Goal: Task Accomplishment & Management: Manage account settings

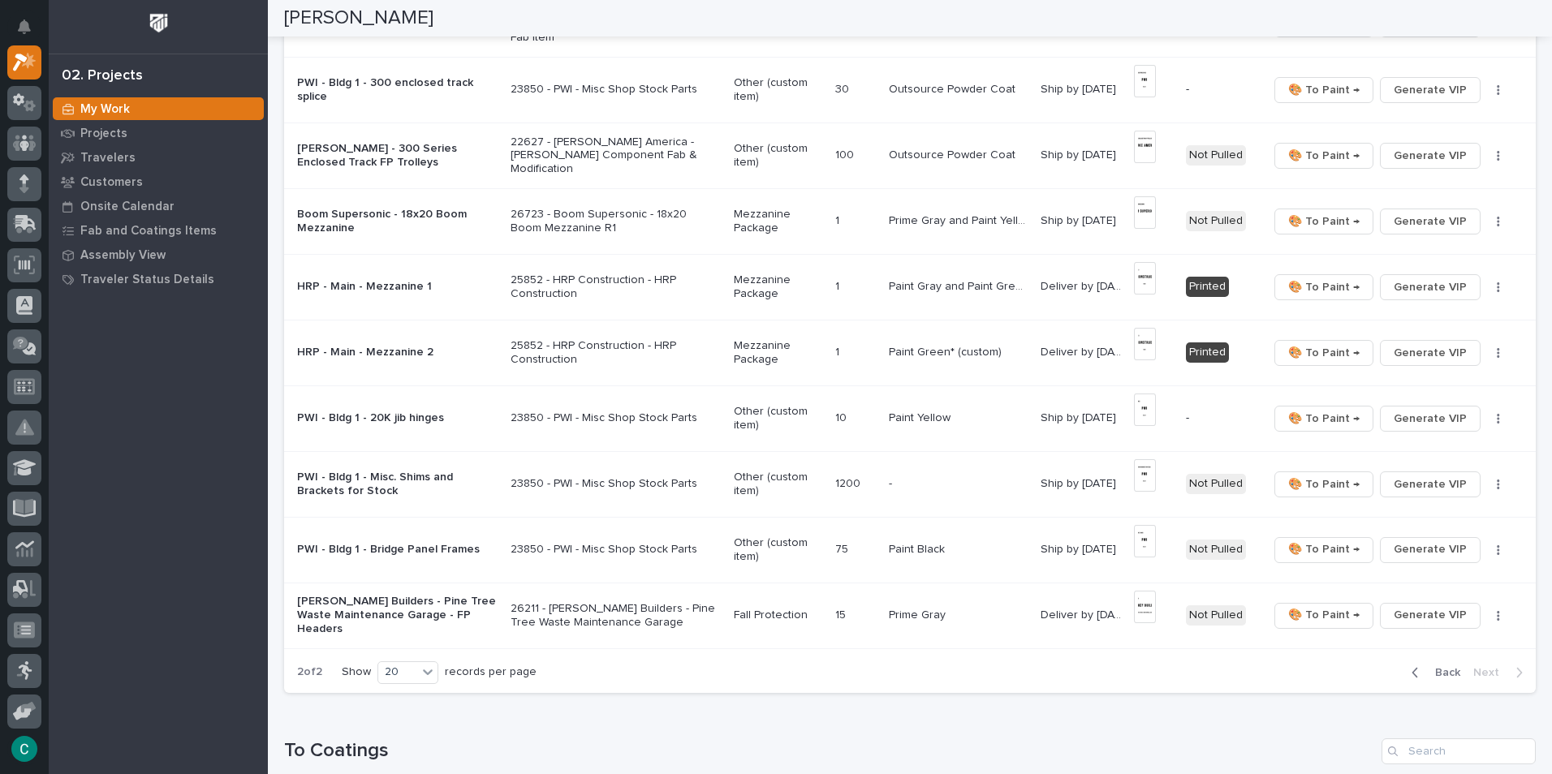
scroll to position [649, 0]
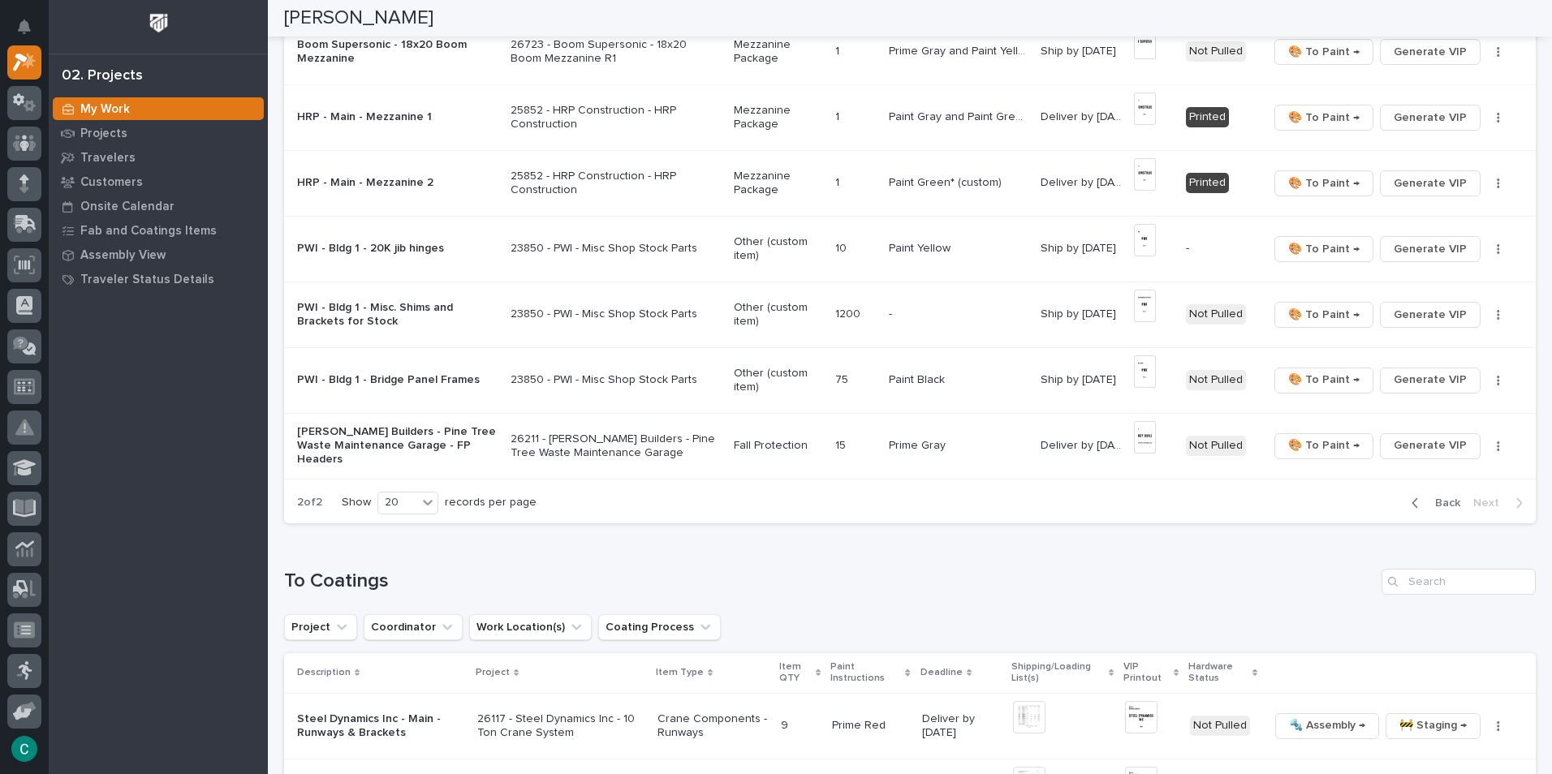
click at [1425, 504] on span "Back" at bounding box center [1442, 503] width 35 height 15
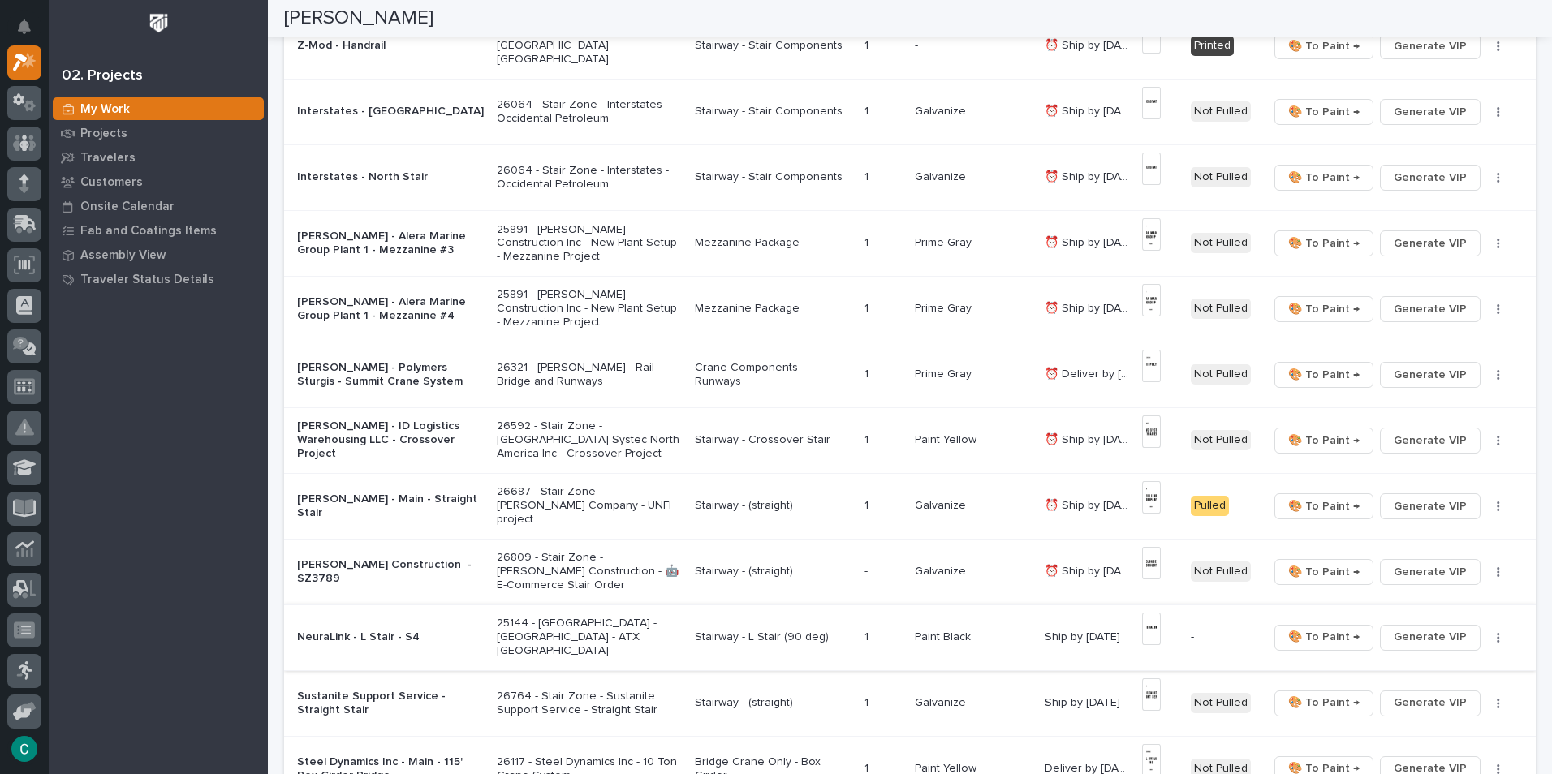
scroll to position [311, 0]
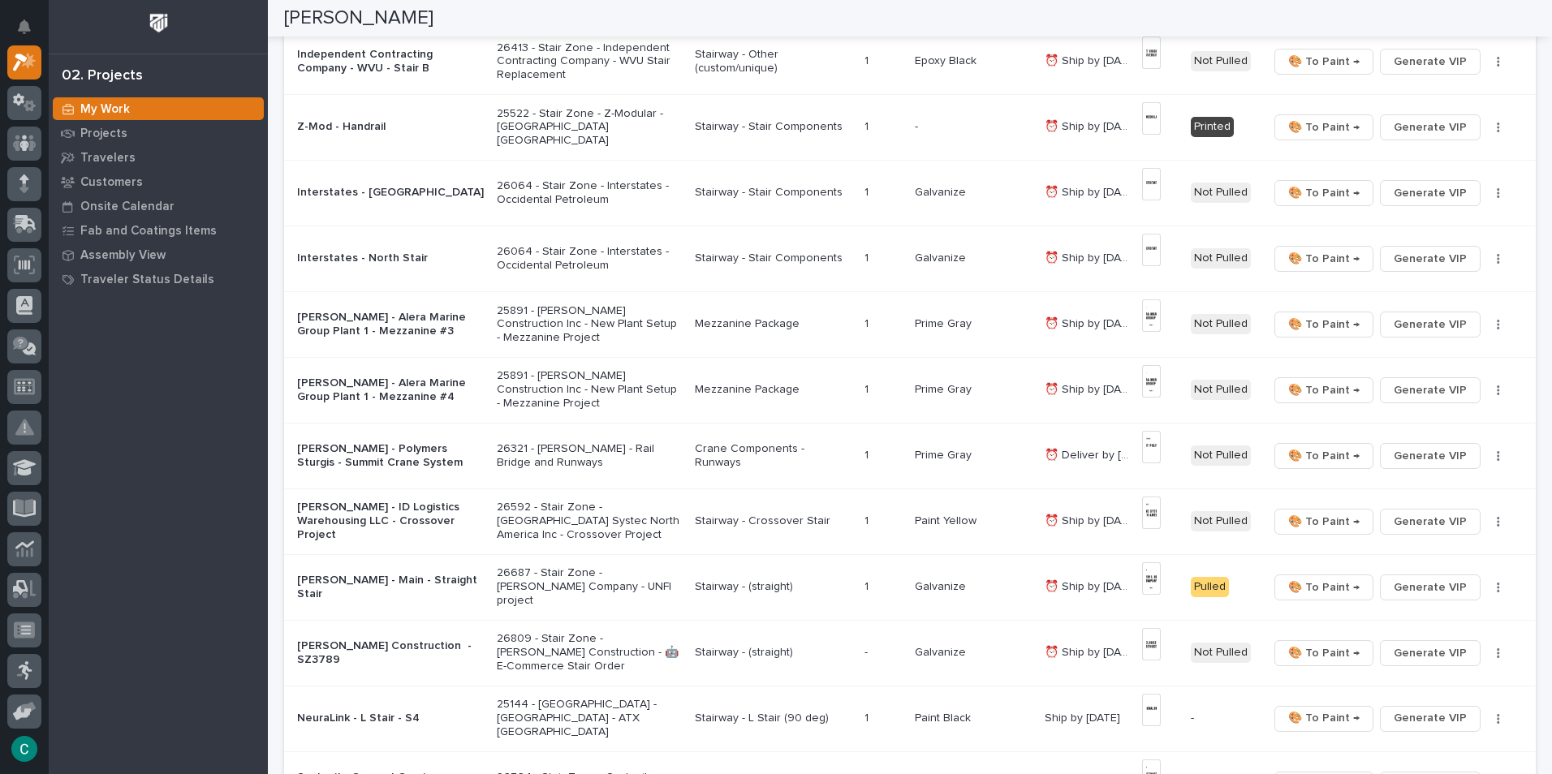
click at [699, 518] on p "Stairway - Crossover Stair" at bounding box center [773, 521] width 157 height 14
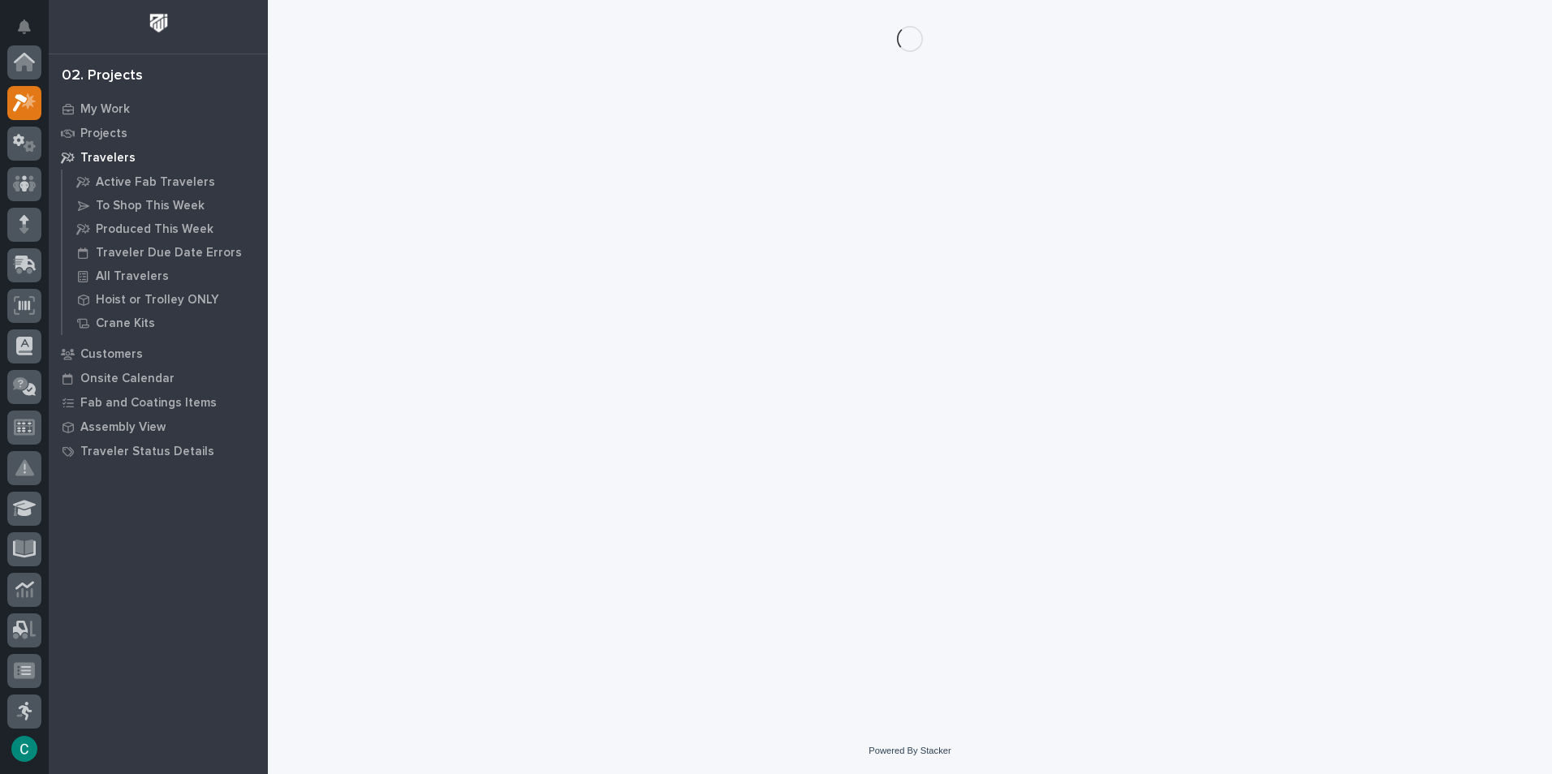
scroll to position [41, 0]
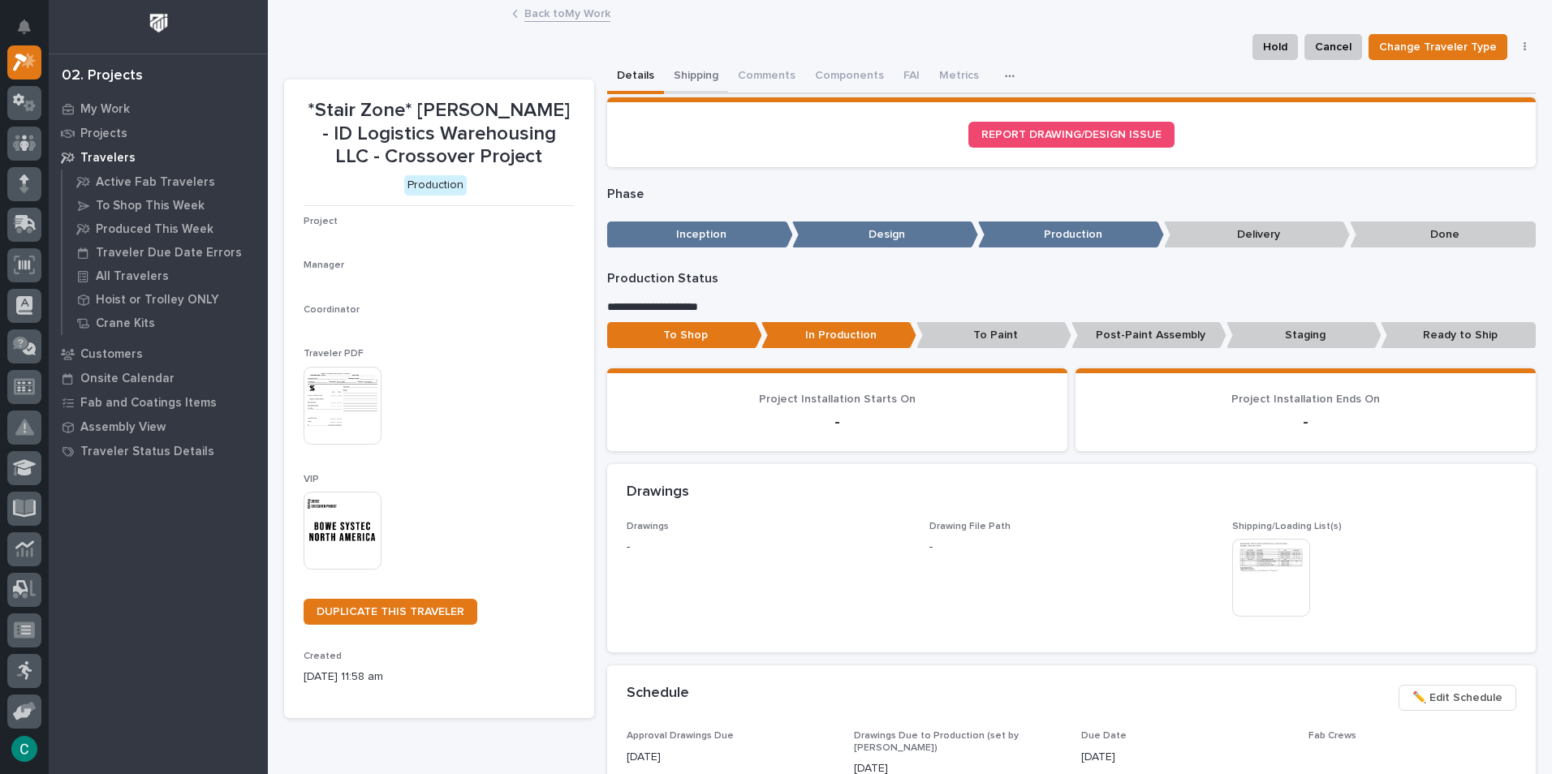
click at [688, 69] on button "Shipping" at bounding box center [696, 77] width 64 height 34
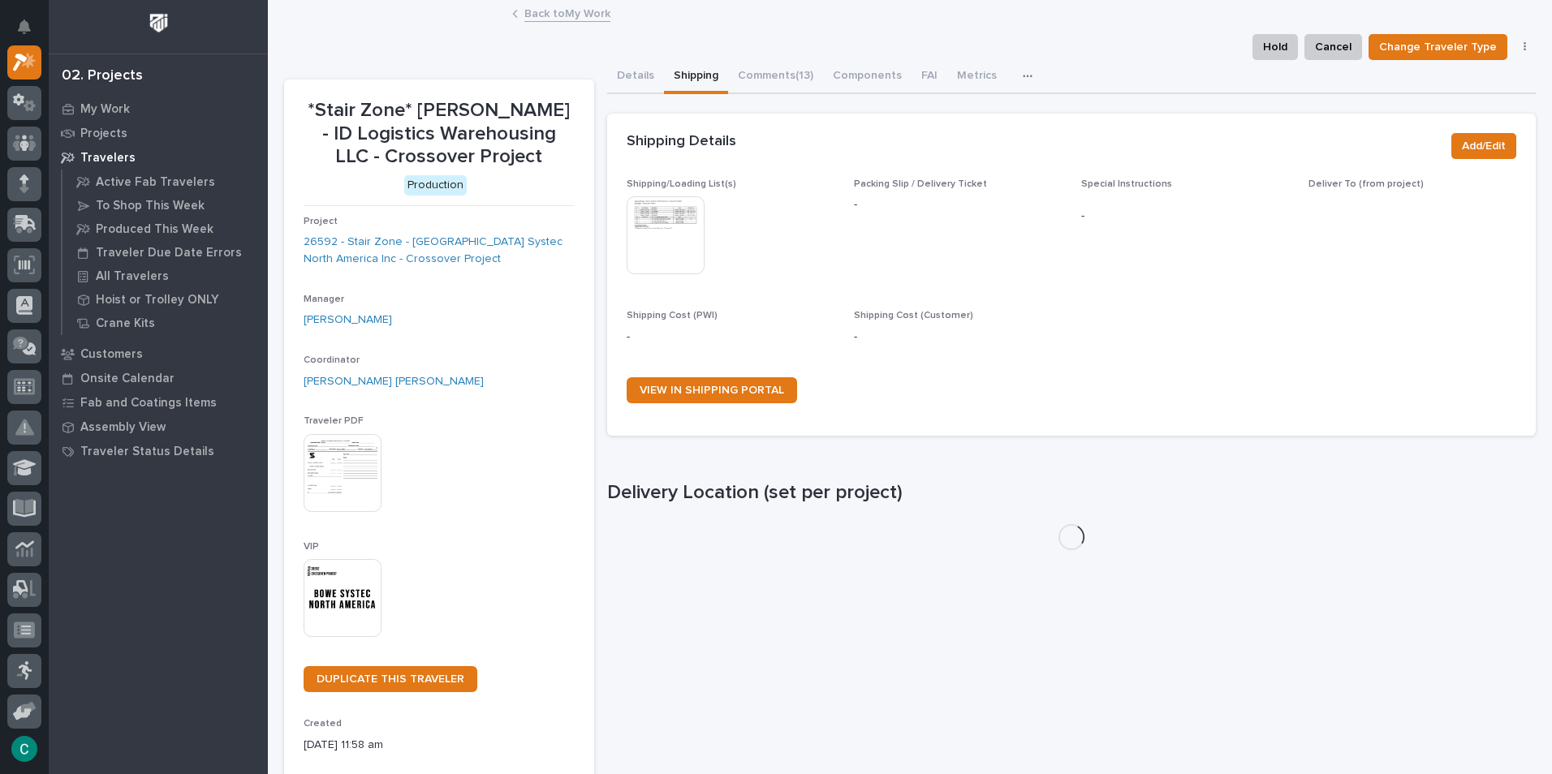
click at [687, 220] on img at bounding box center [665, 235] width 78 height 78
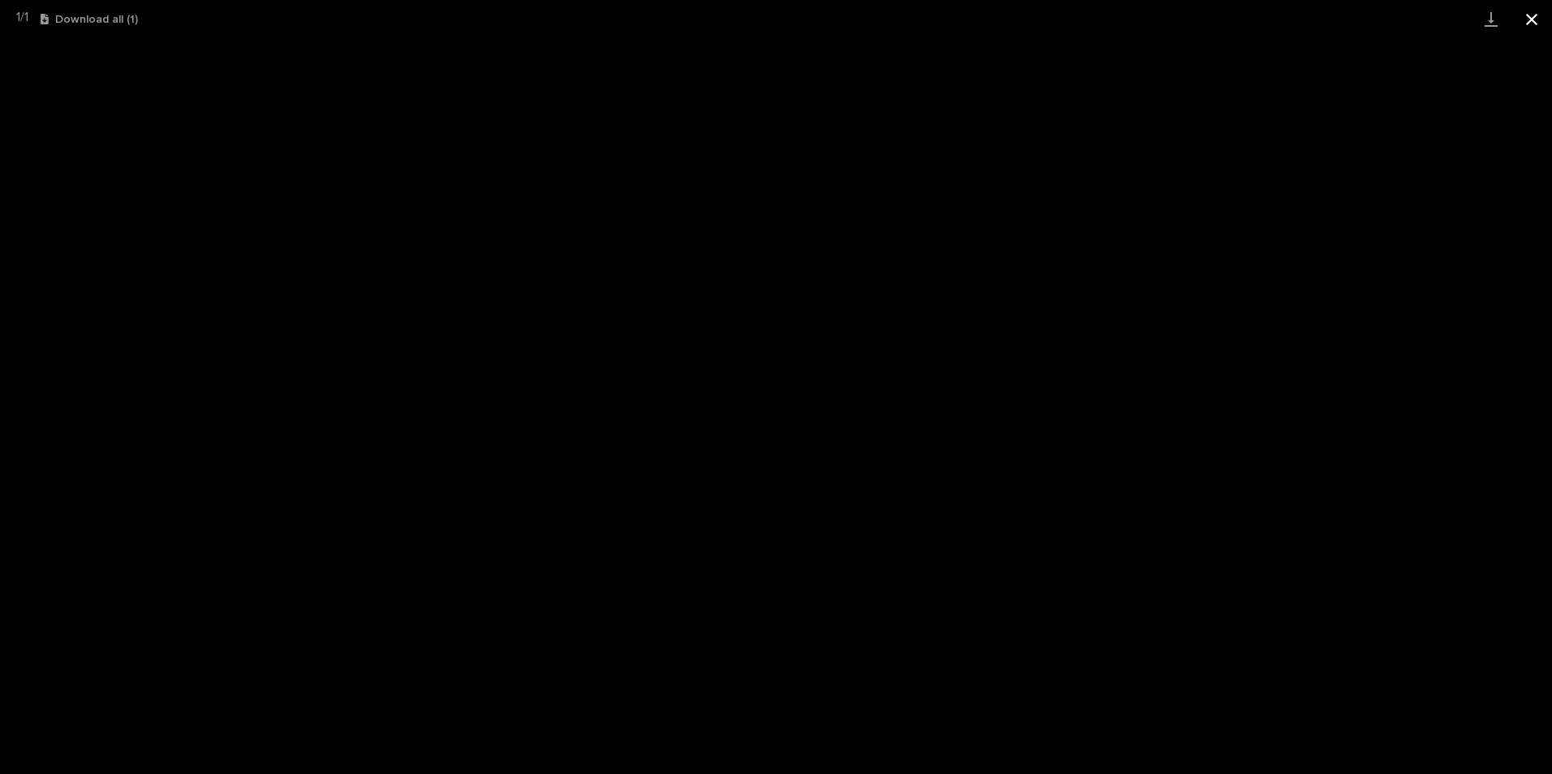
click at [1540, 17] on button "Close gallery" at bounding box center [1531, 19] width 41 height 38
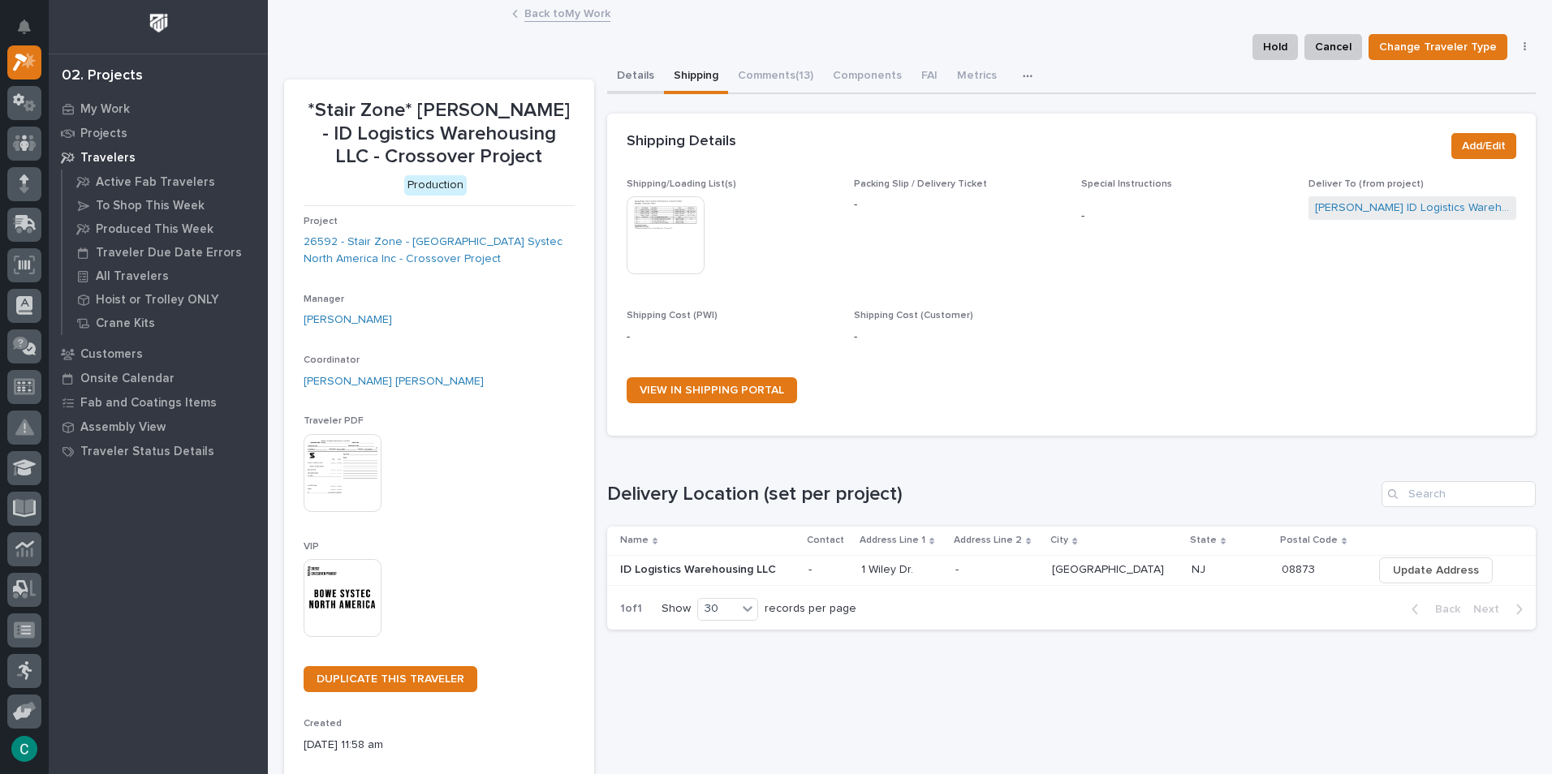
click at [639, 83] on button "Details" at bounding box center [635, 77] width 57 height 34
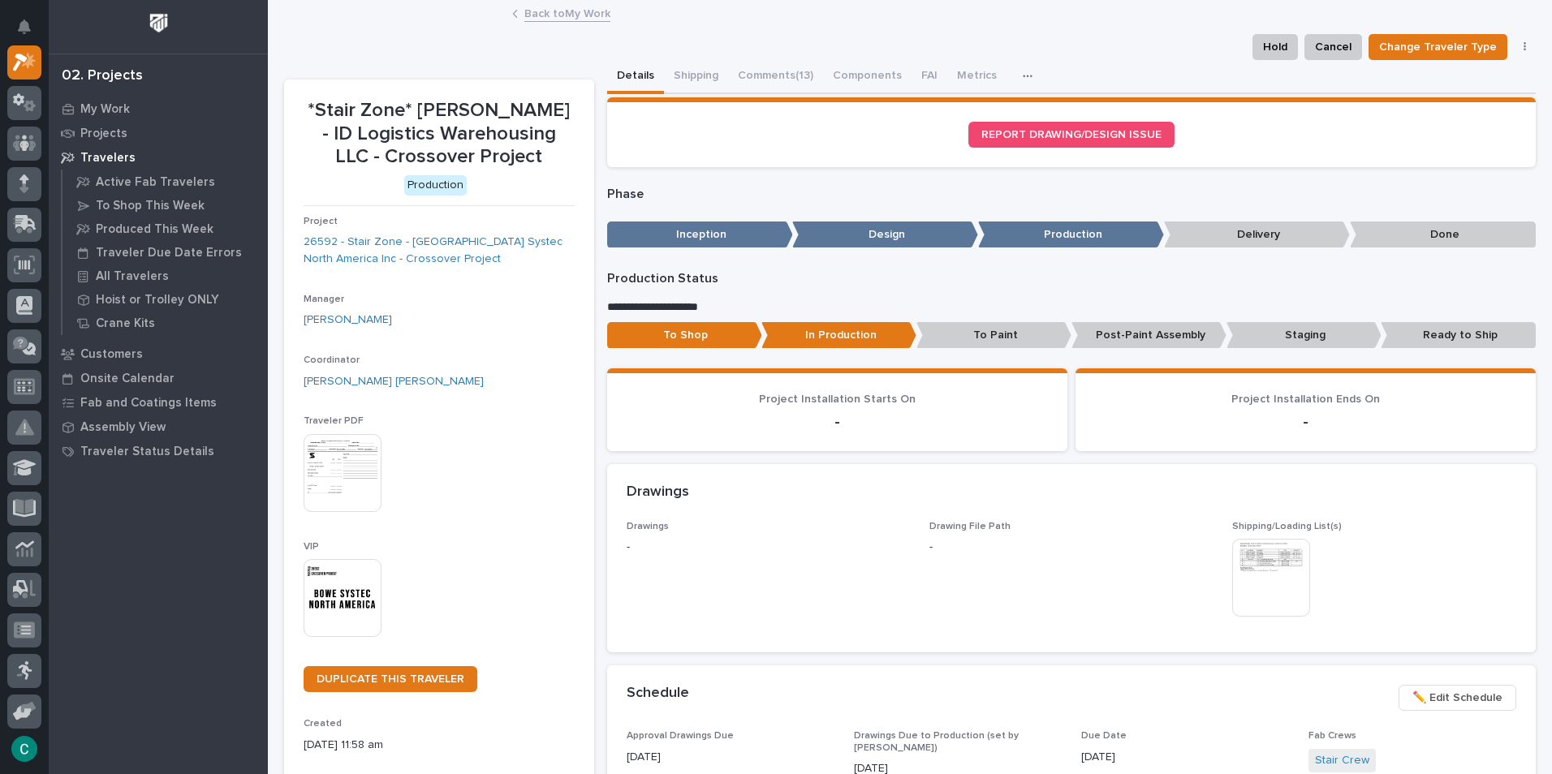
click at [1008, 337] on p "To Paint" at bounding box center [993, 335] width 155 height 27
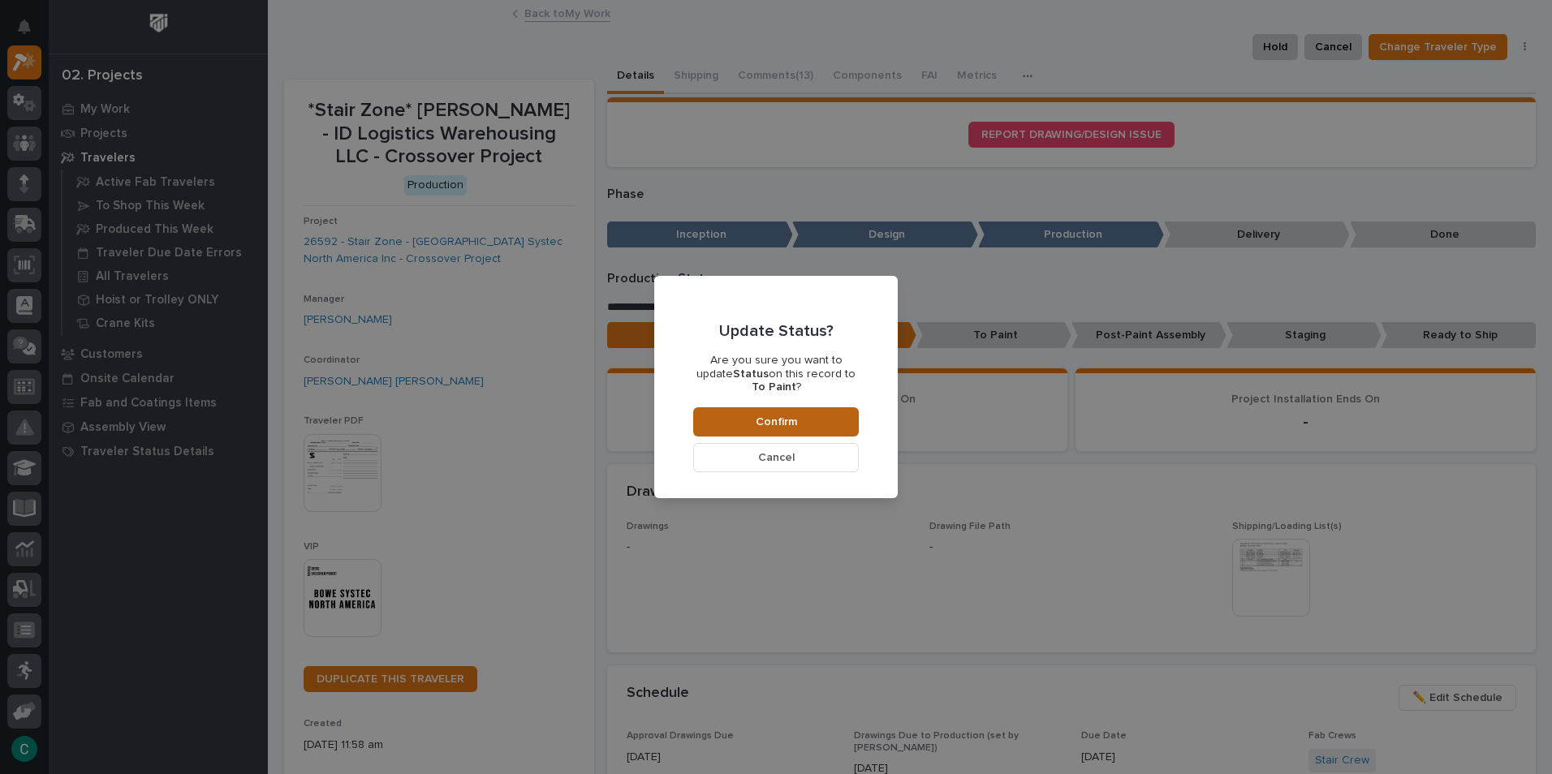
click at [843, 415] on button "Confirm" at bounding box center [776, 421] width 166 height 29
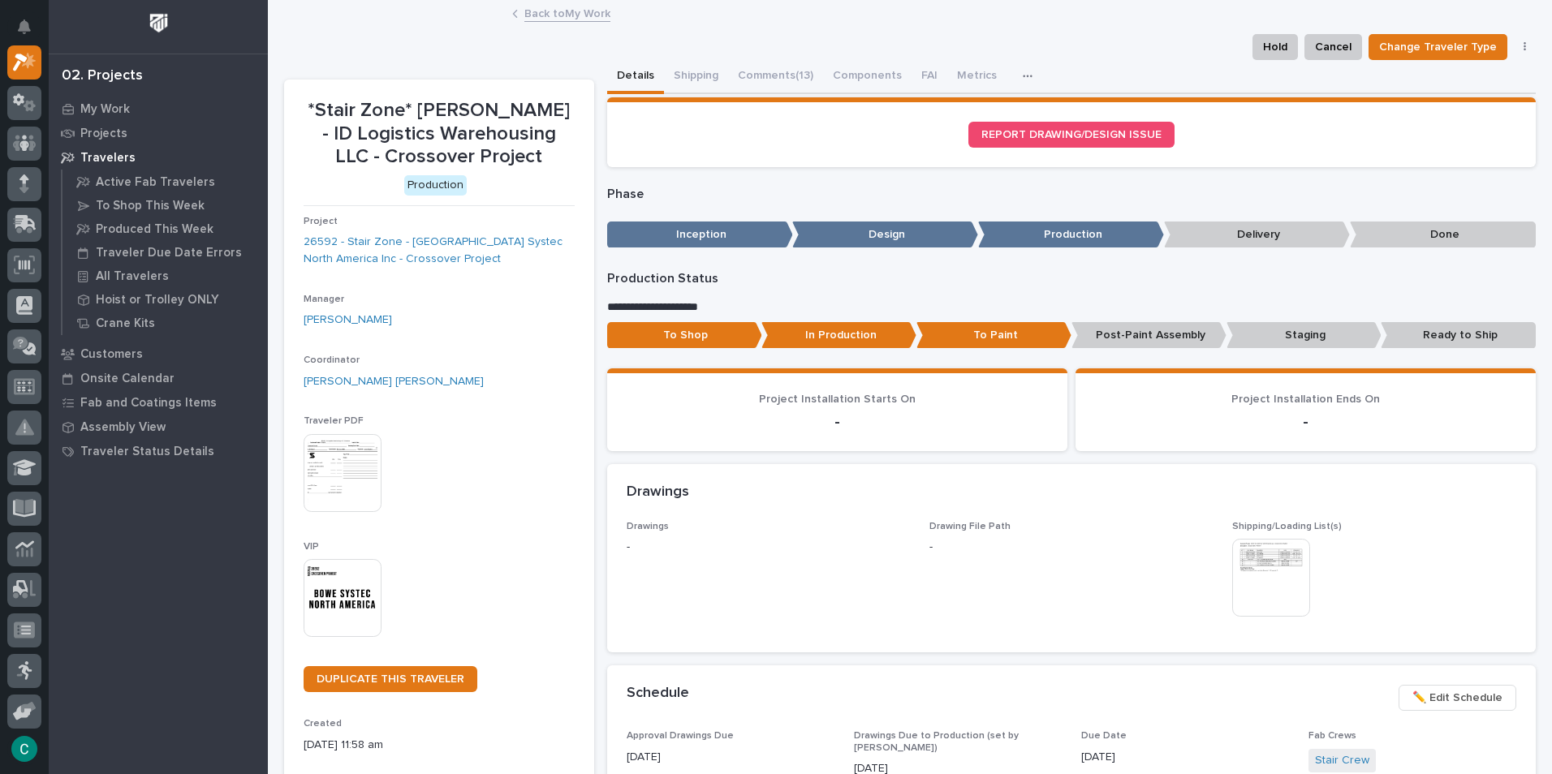
click at [598, 12] on link "Back to My Work" at bounding box center [567, 12] width 86 height 19
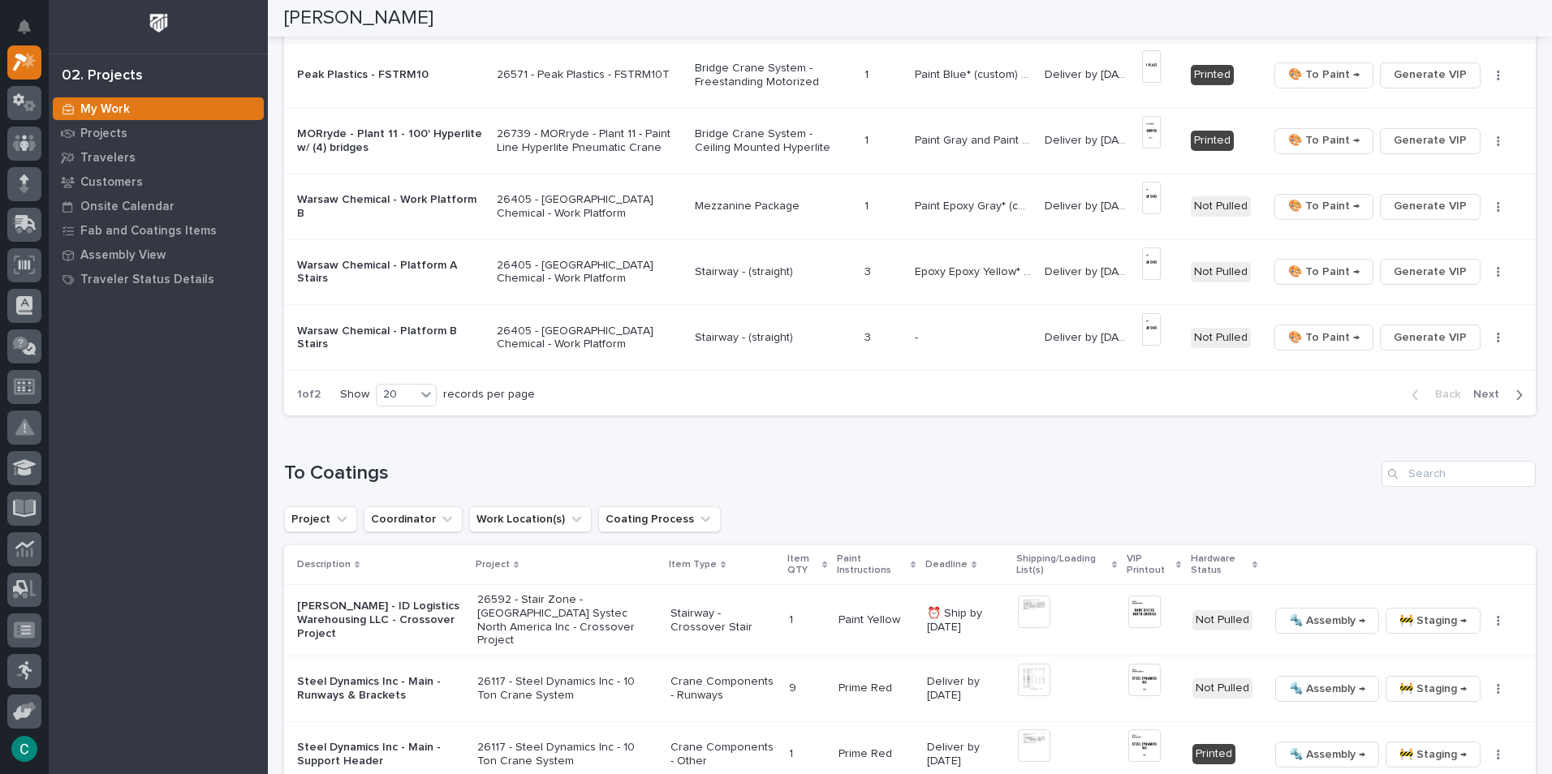
scroll to position [1542, 0]
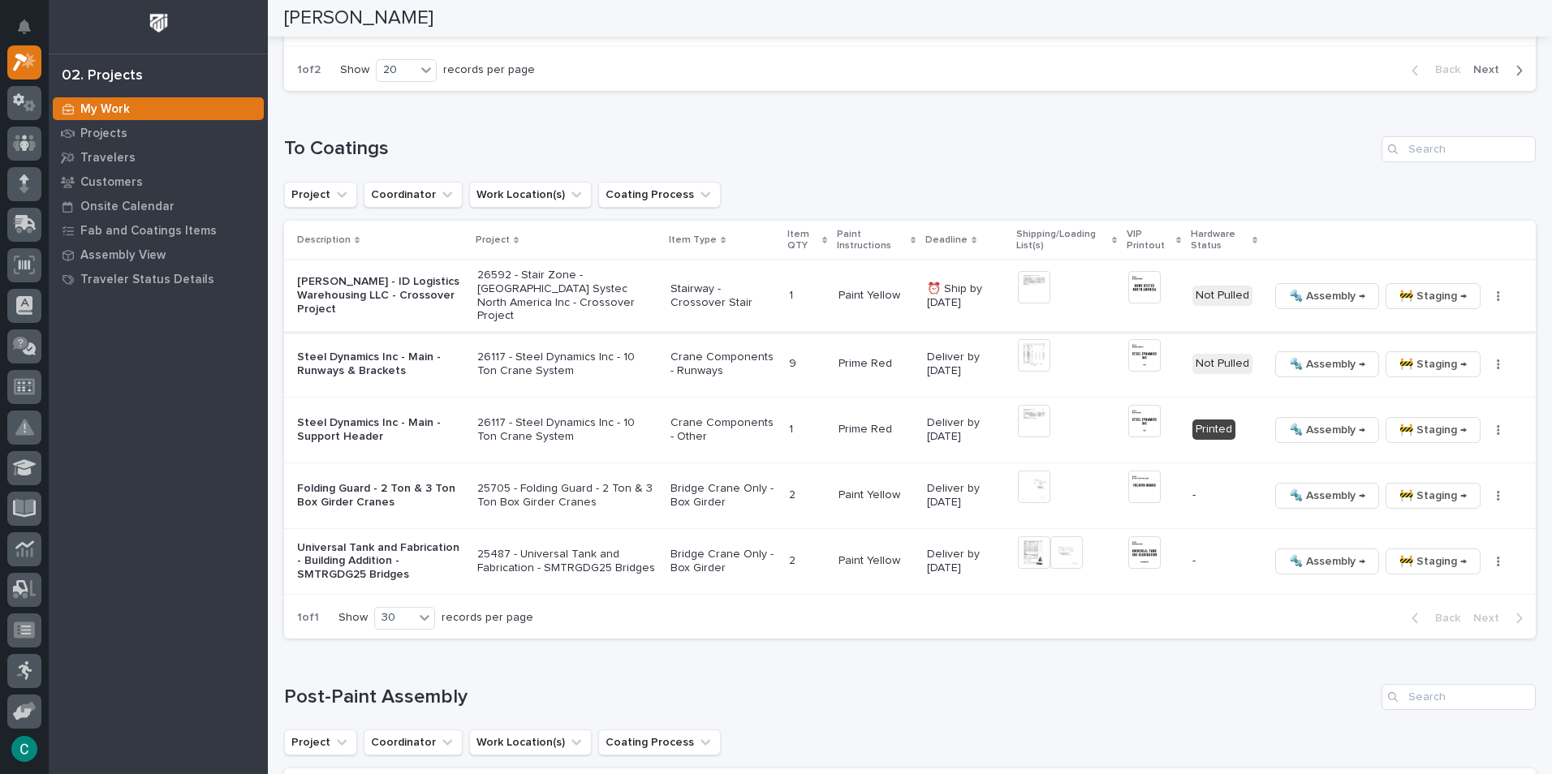
click at [1140, 291] on img at bounding box center [1144, 287] width 32 height 32
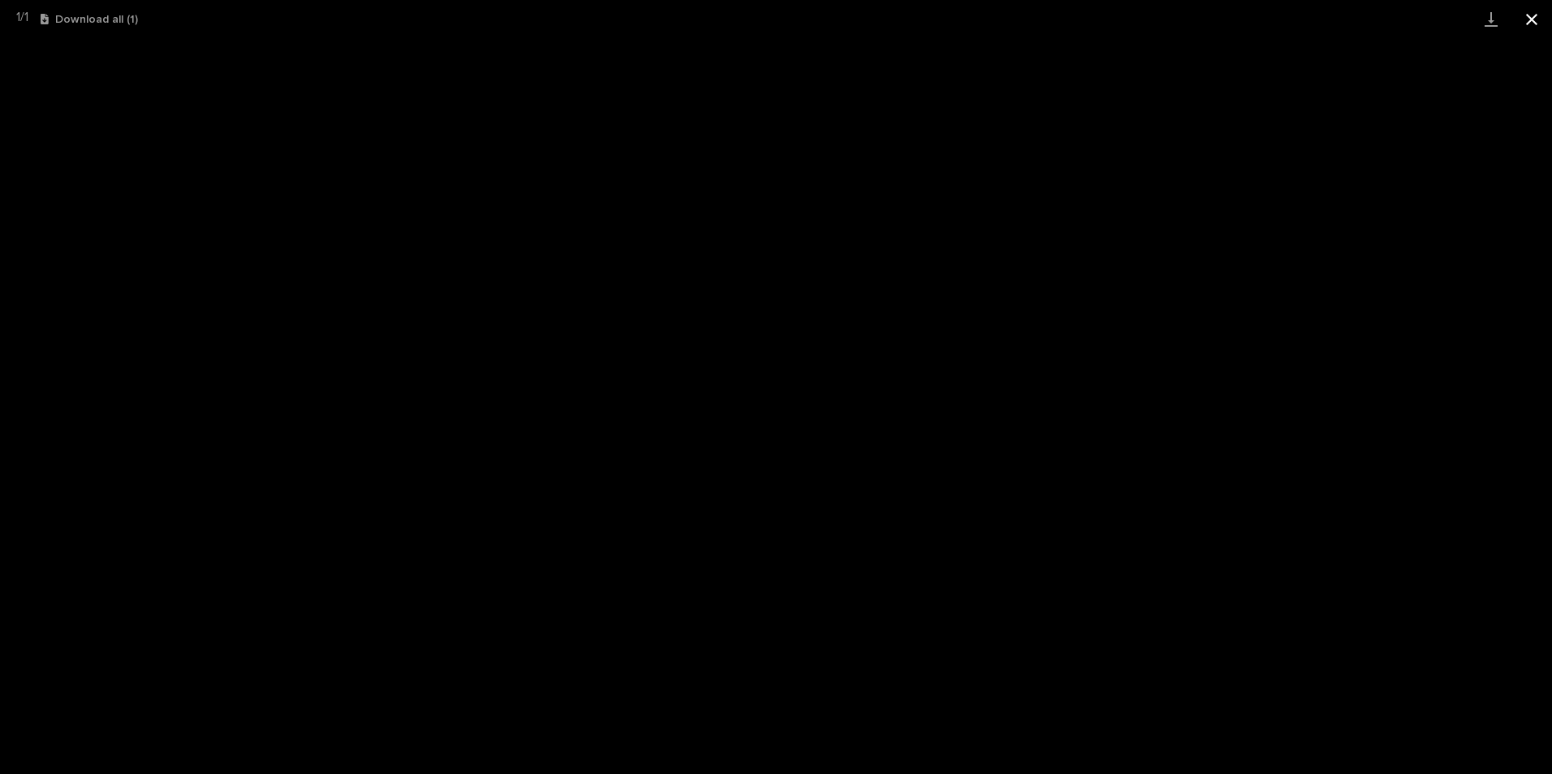
click at [1530, 15] on button "Close gallery" at bounding box center [1531, 19] width 41 height 38
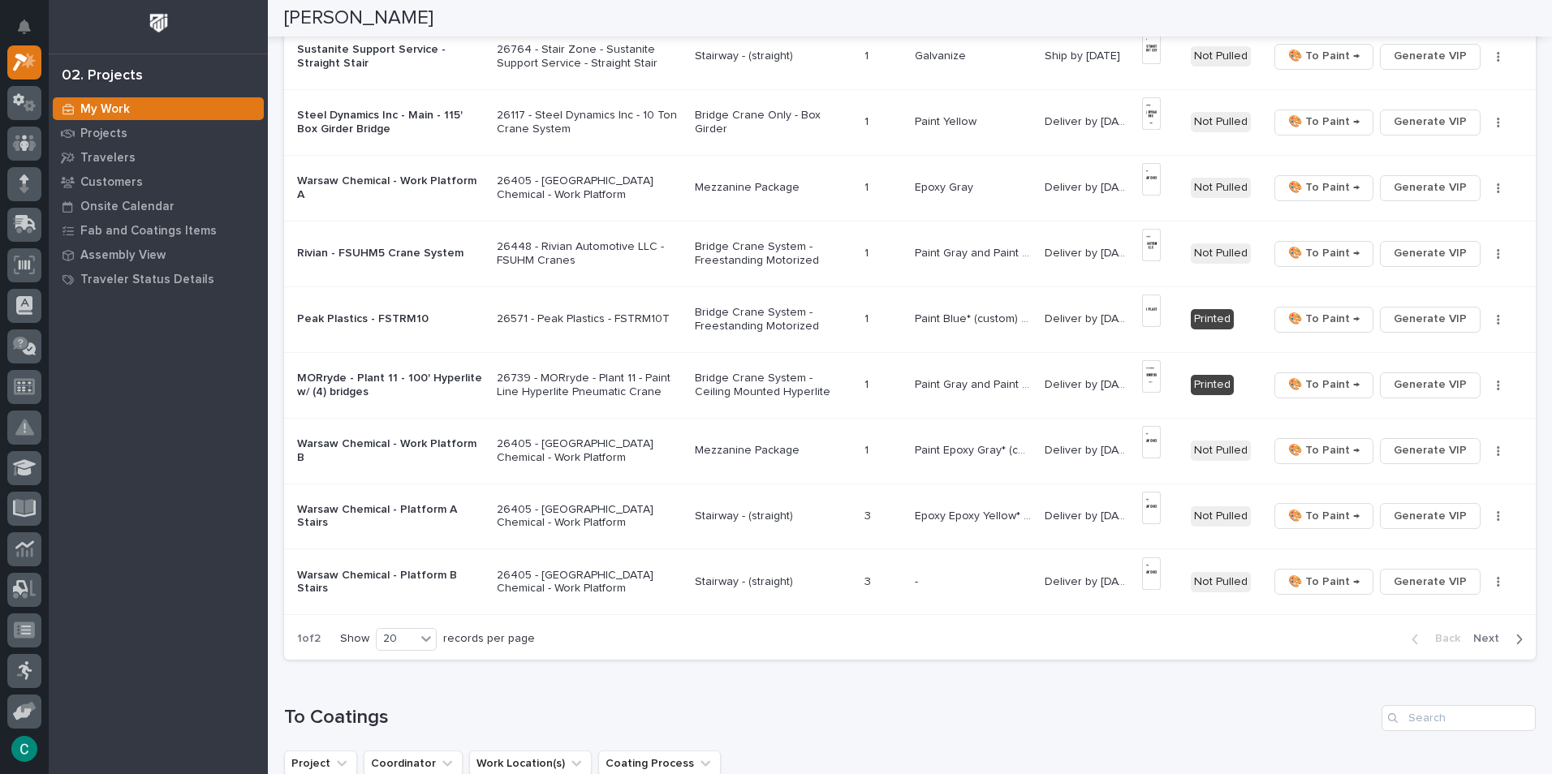
scroll to position [974, 0]
click at [760, 322] on p "Bridge Crane System - Freestanding Motorized" at bounding box center [773, 319] width 157 height 28
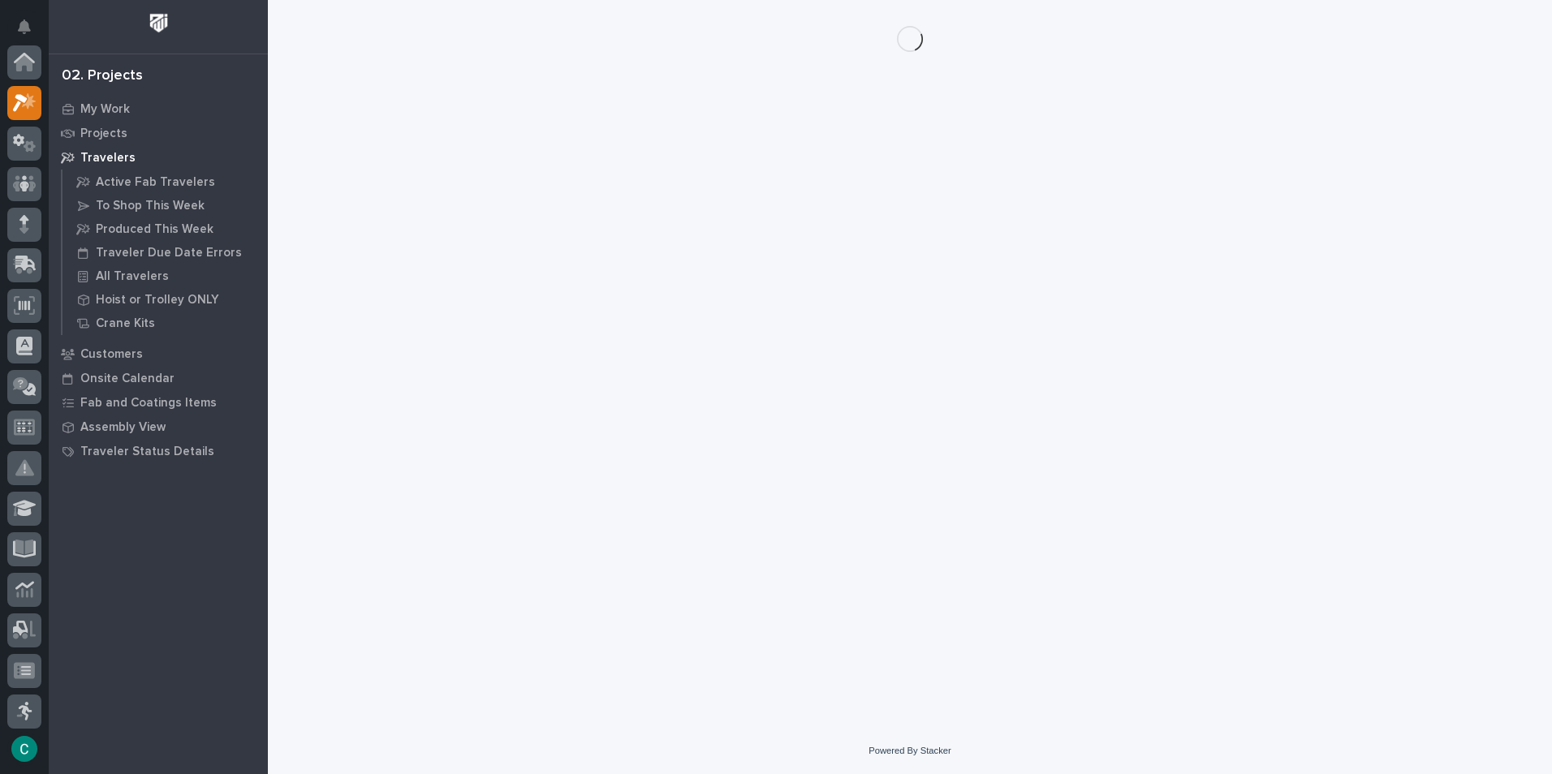
scroll to position [41, 0]
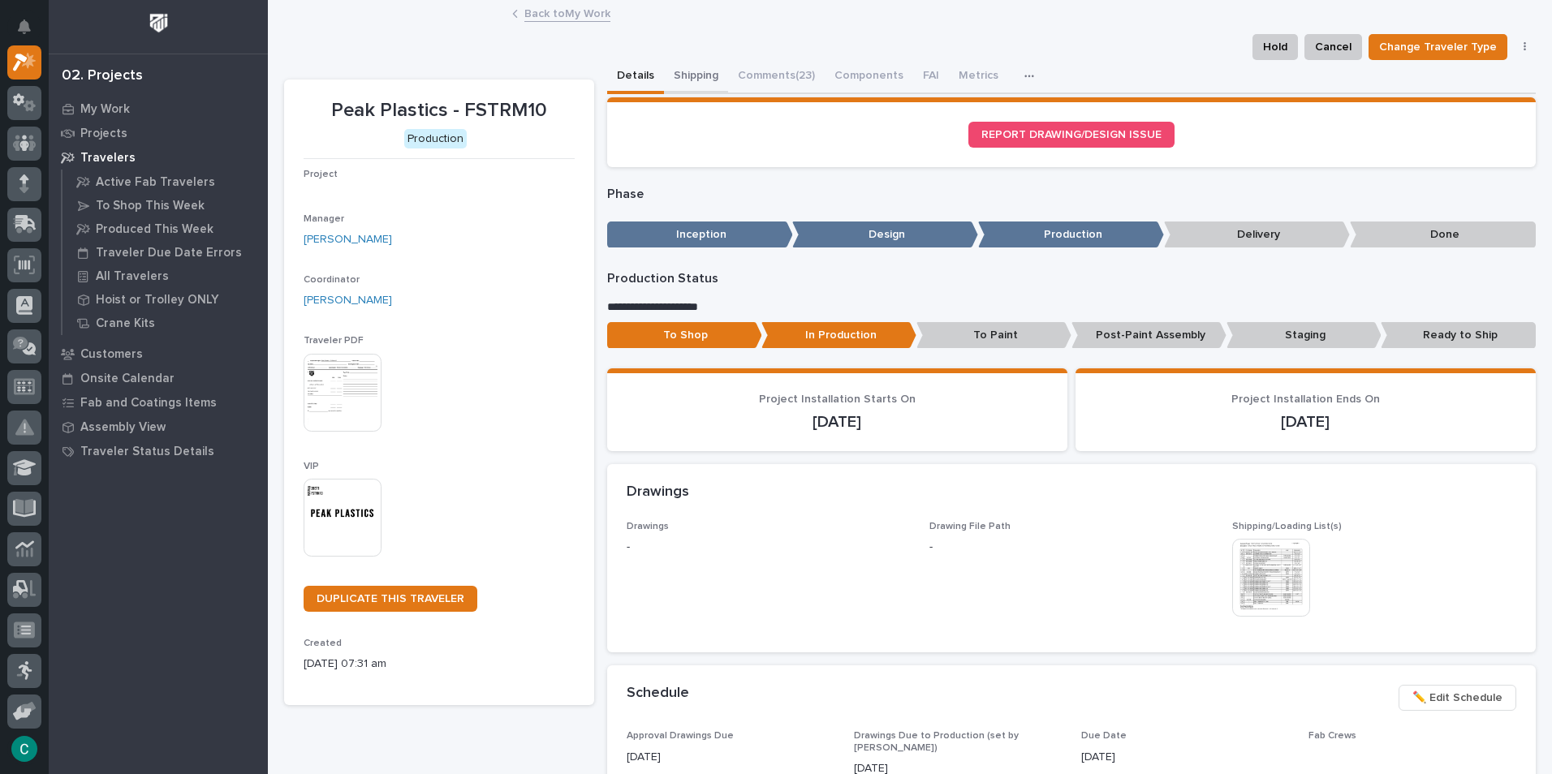
click at [681, 71] on button "Shipping" at bounding box center [696, 77] width 64 height 34
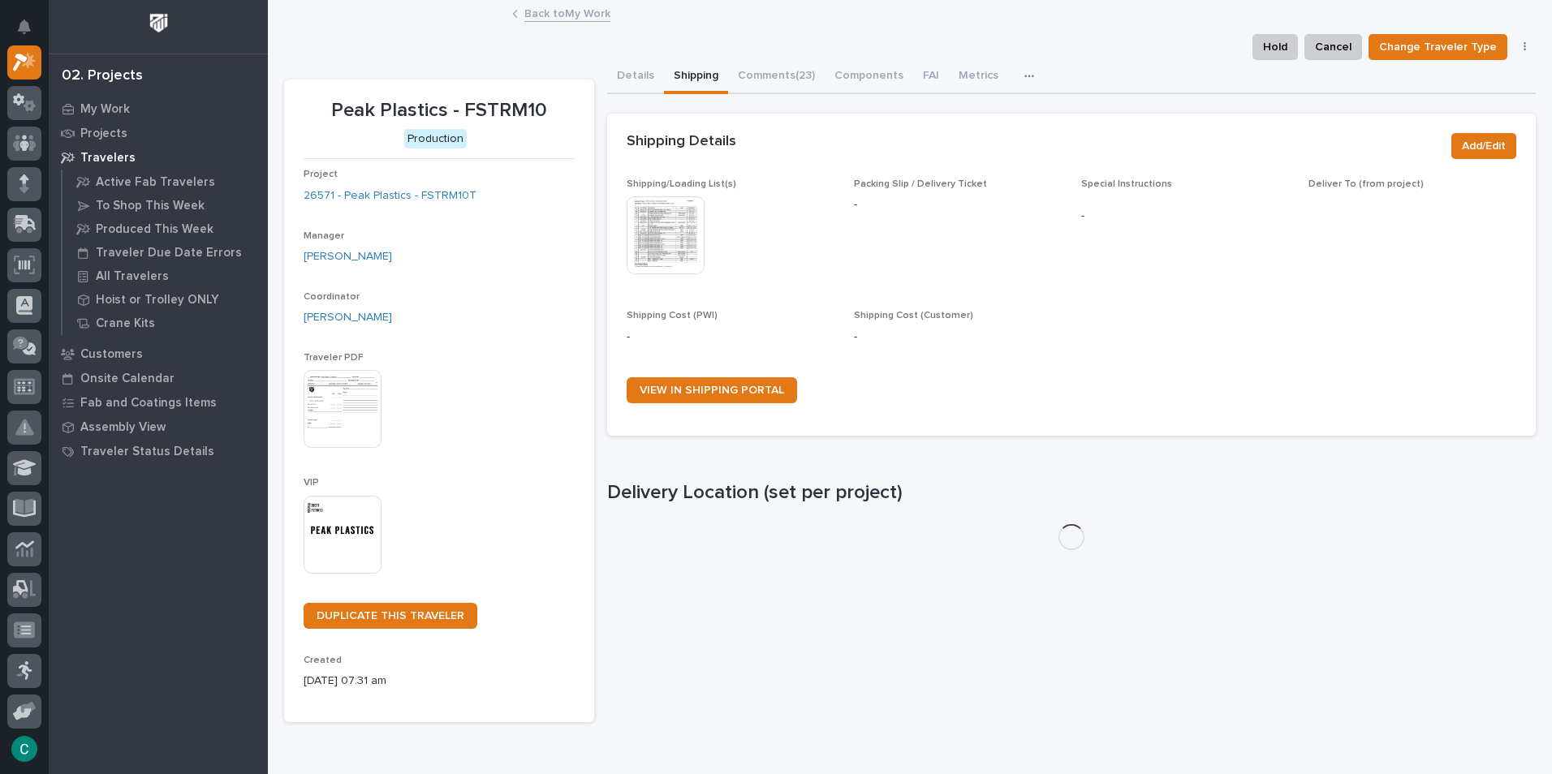
click at [667, 222] on img at bounding box center [665, 235] width 78 height 78
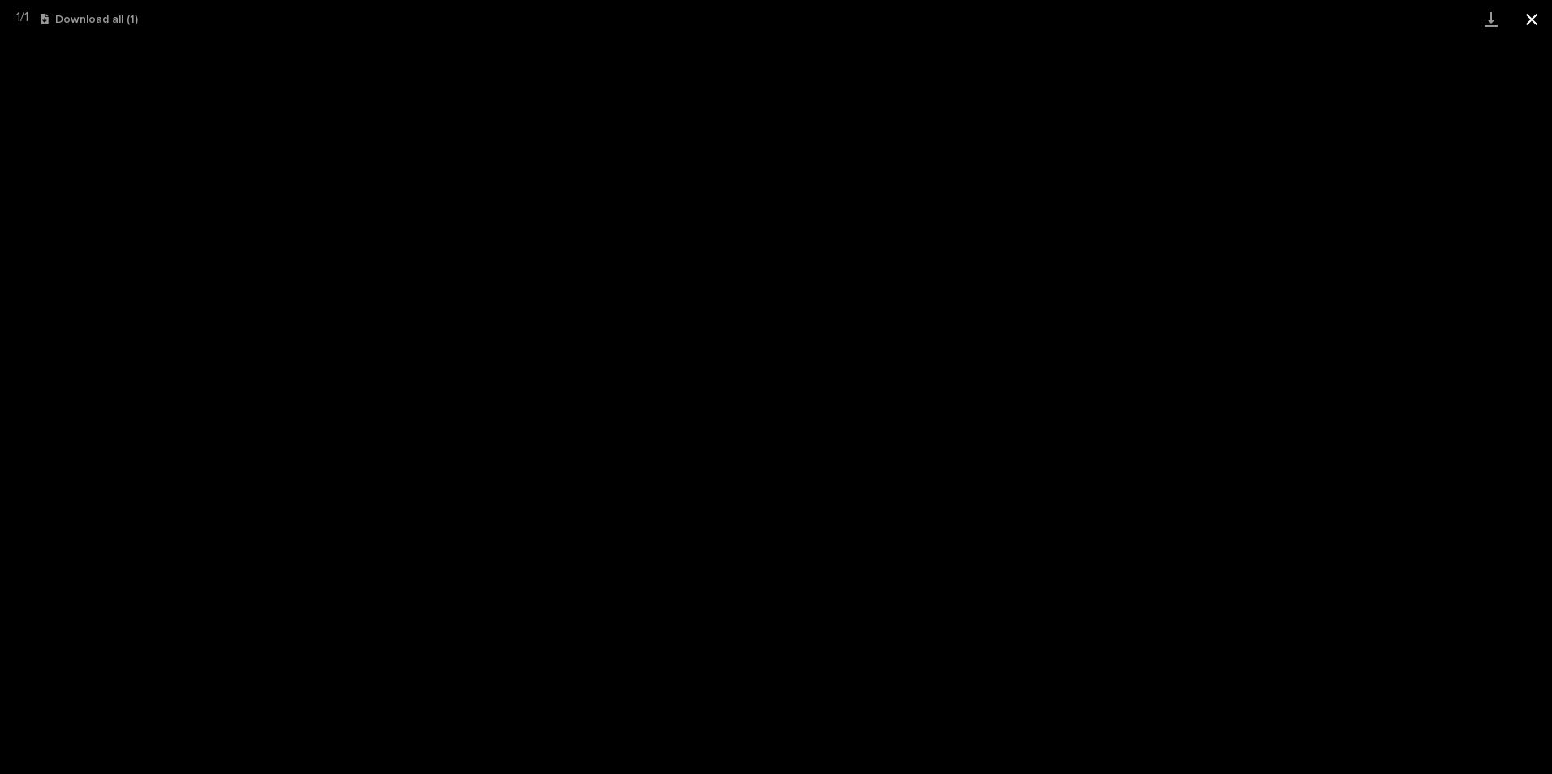
click at [1520, 17] on button "Close gallery" at bounding box center [1531, 19] width 41 height 38
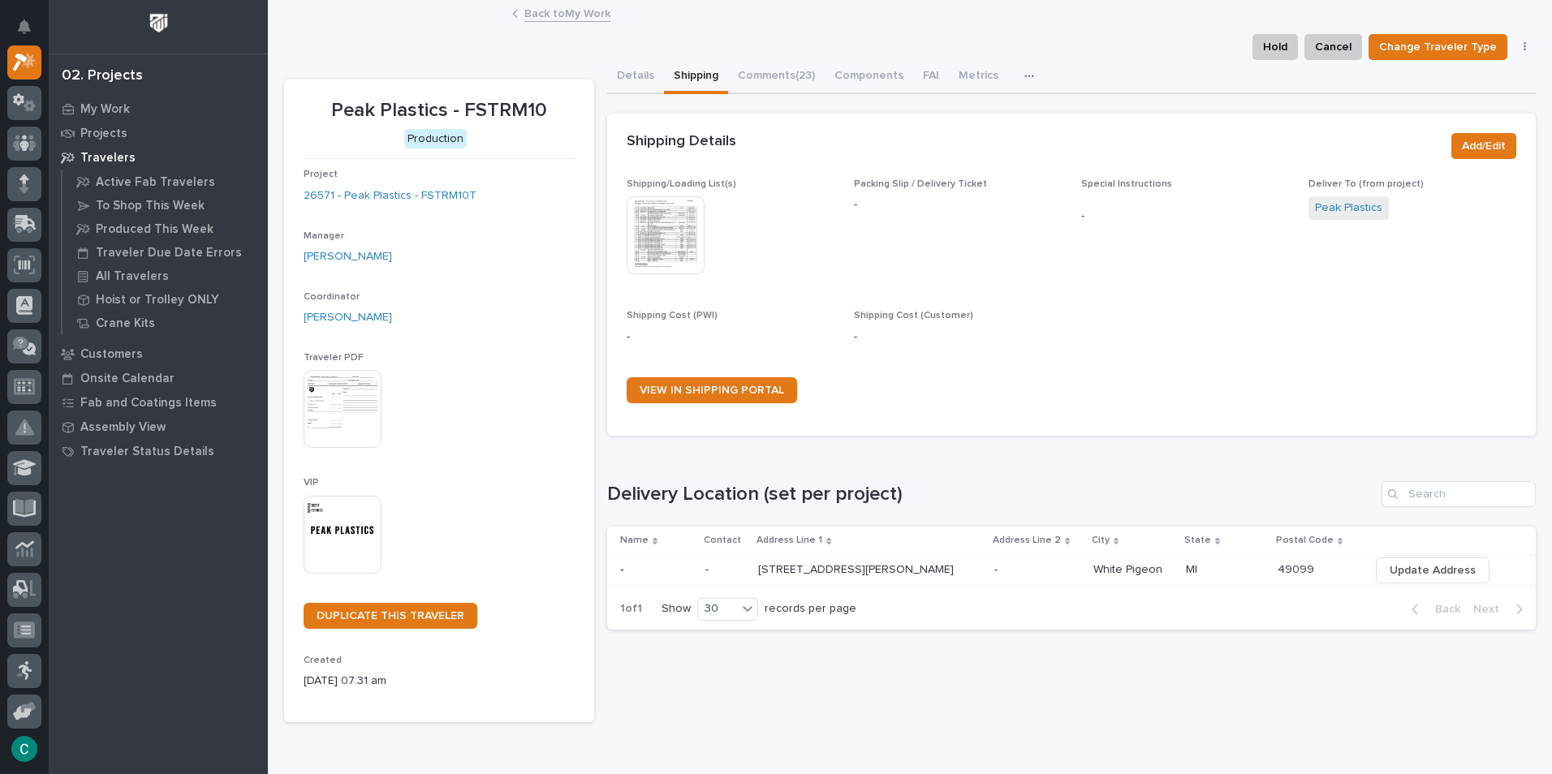
click at [571, 15] on link "Back to My Work" at bounding box center [567, 12] width 86 height 19
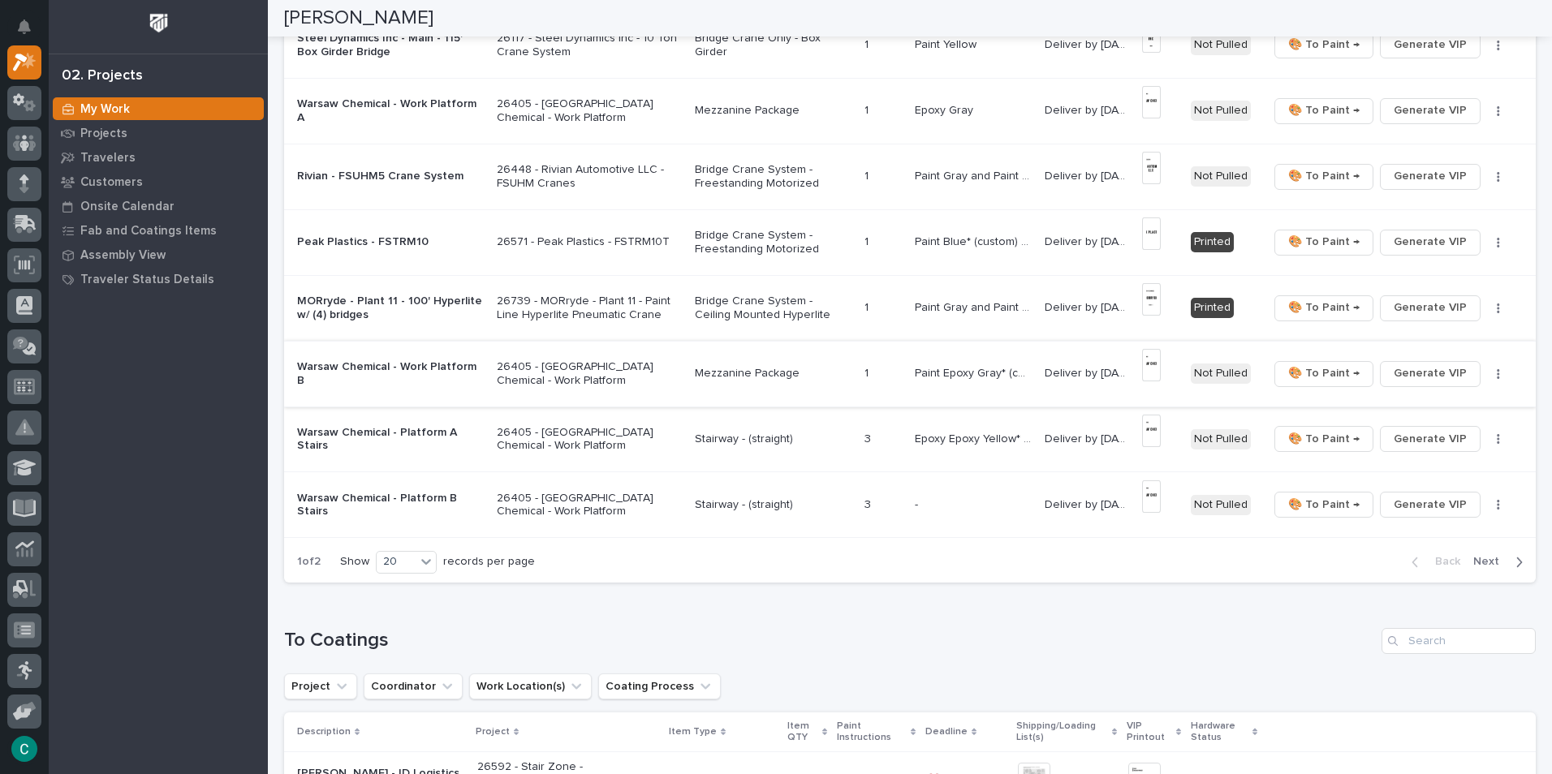
scroll to position [1055, 0]
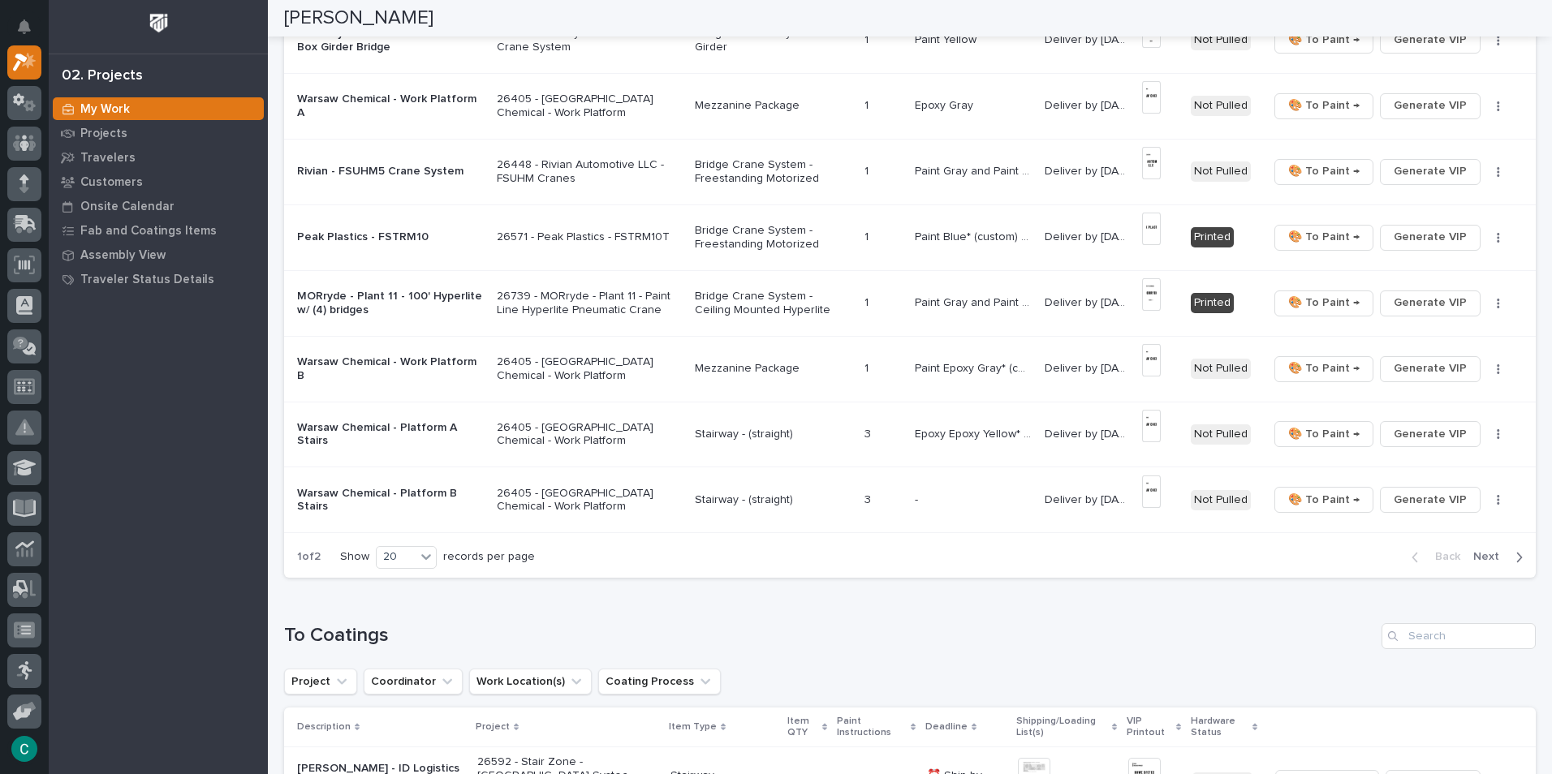
click at [779, 296] on p "Bridge Crane System - Ceiling Mounted Hyperlite" at bounding box center [773, 304] width 157 height 28
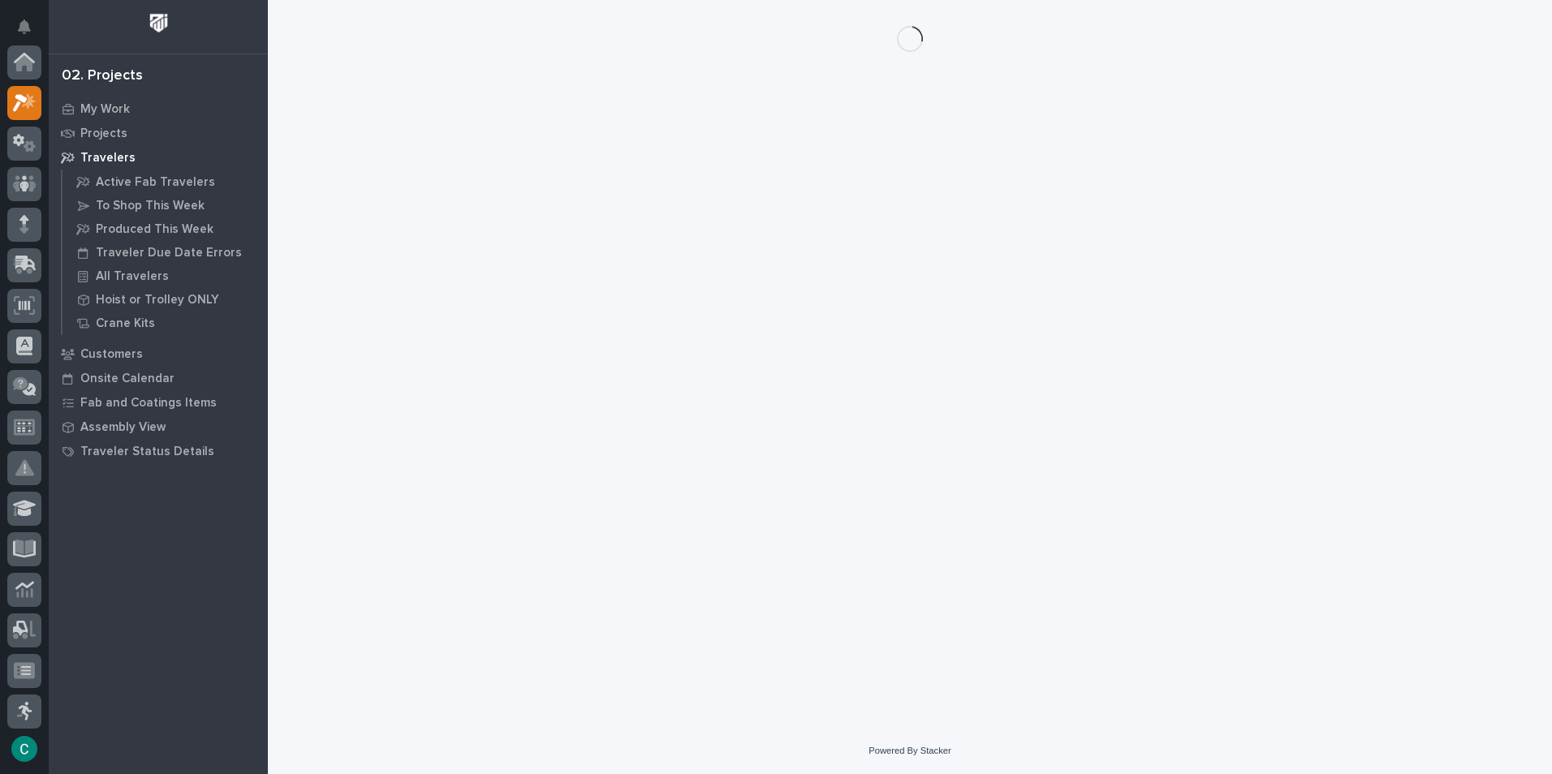
scroll to position [41, 0]
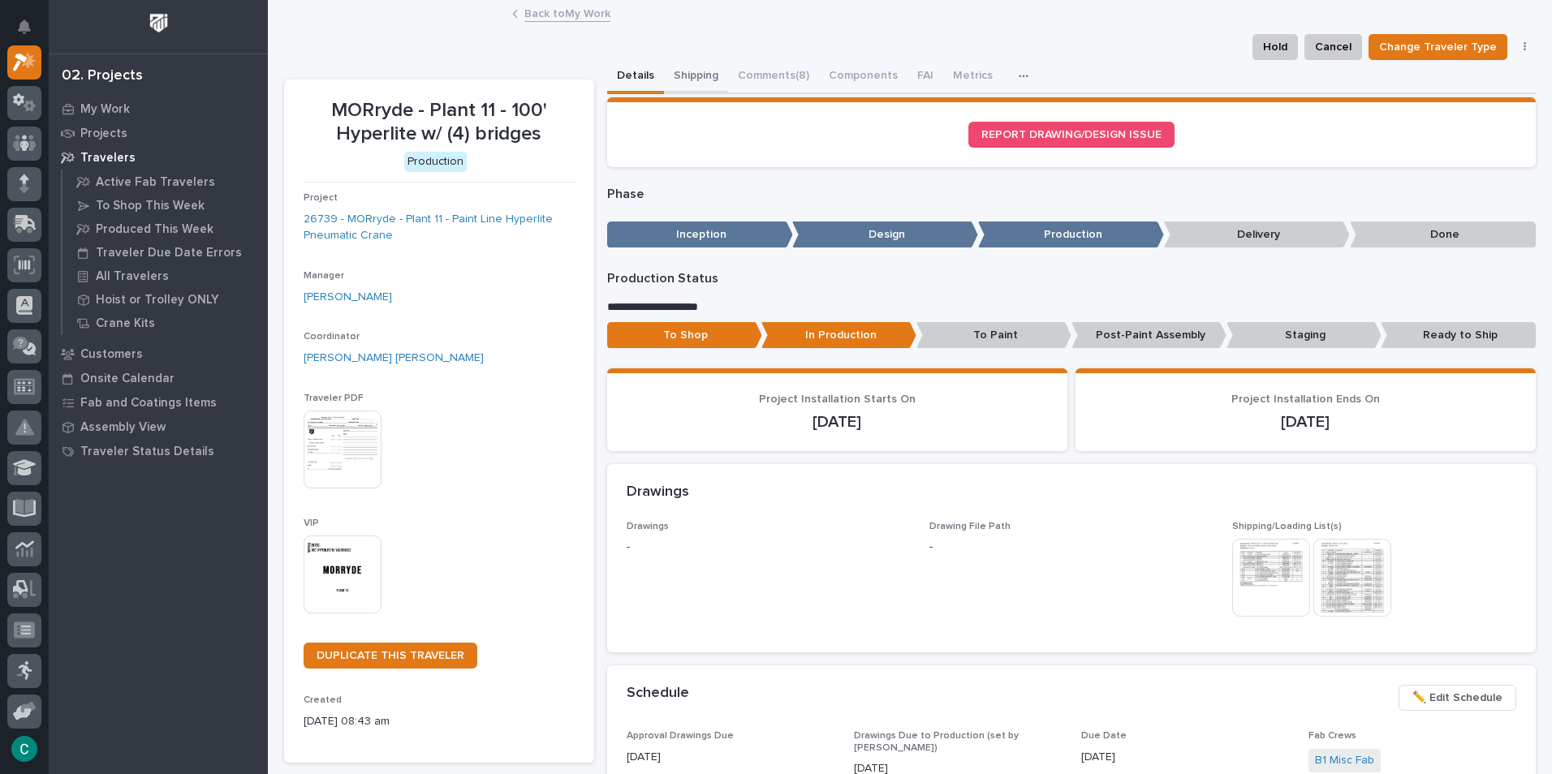
click at [702, 66] on button "Shipping" at bounding box center [696, 77] width 64 height 34
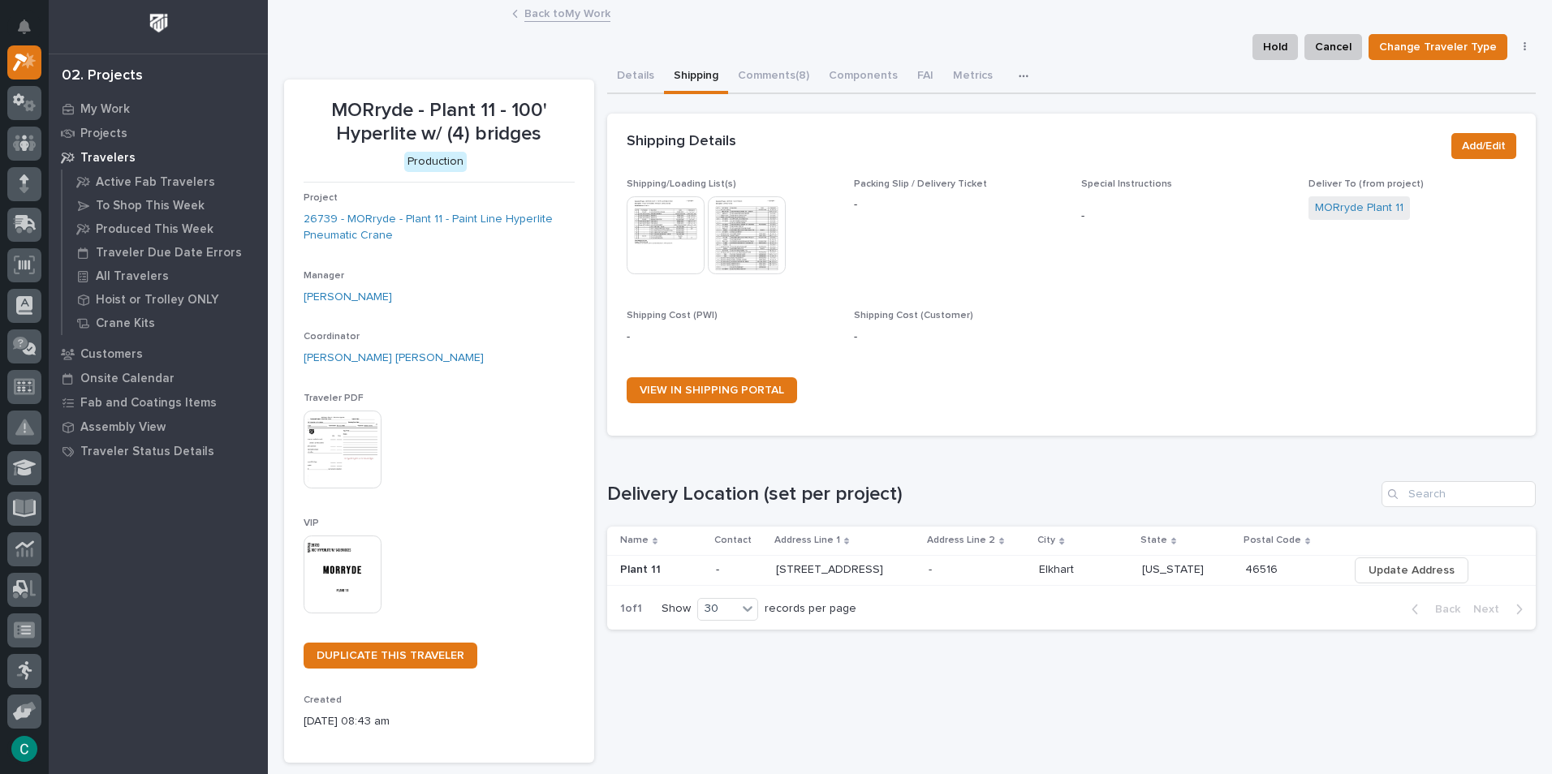
click at [667, 239] on img at bounding box center [665, 235] width 78 height 78
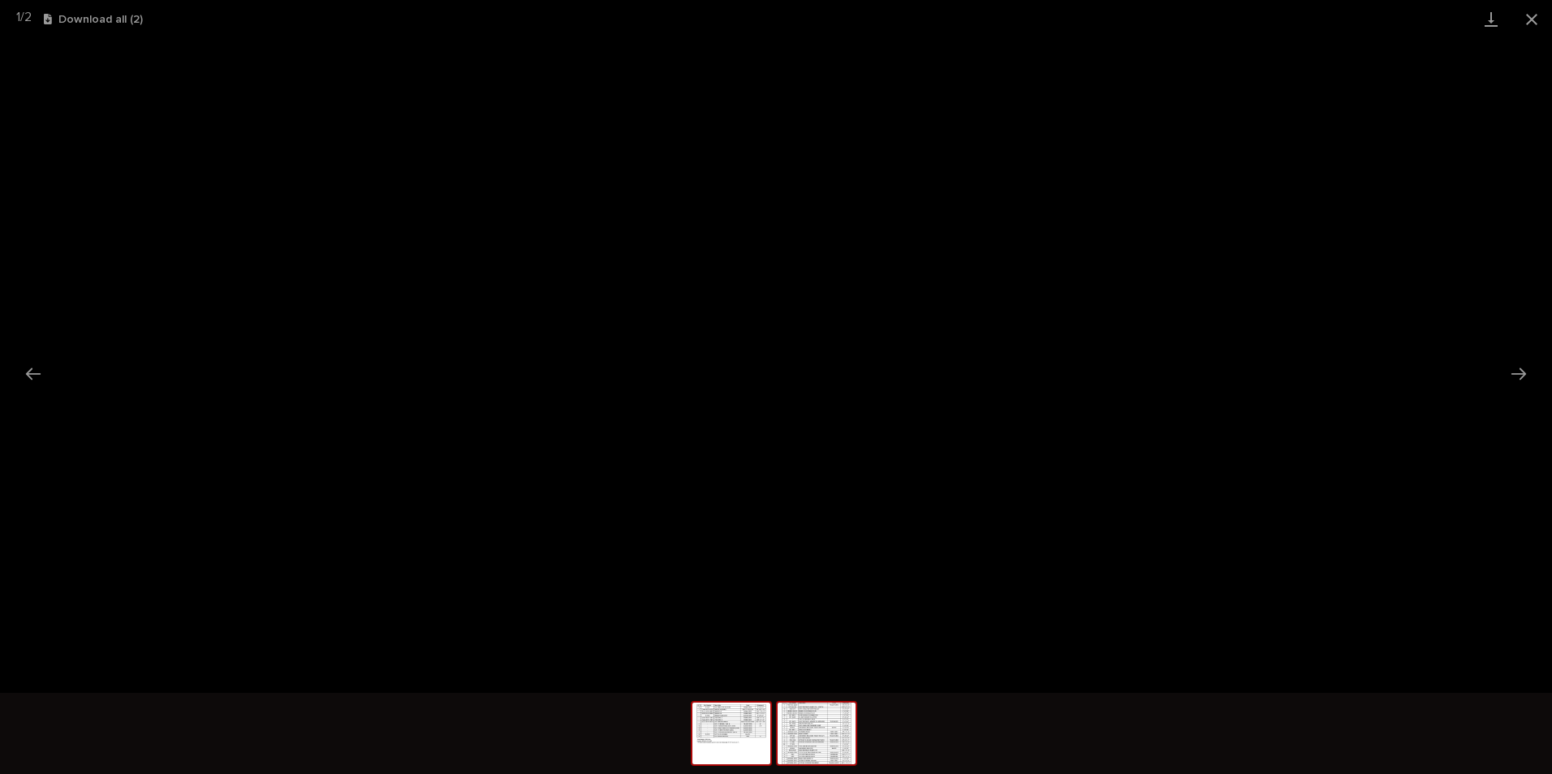
click at [834, 732] on img at bounding box center [816, 734] width 78 height 62
click at [1523, 21] on button "Close gallery" at bounding box center [1531, 19] width 41 height 38
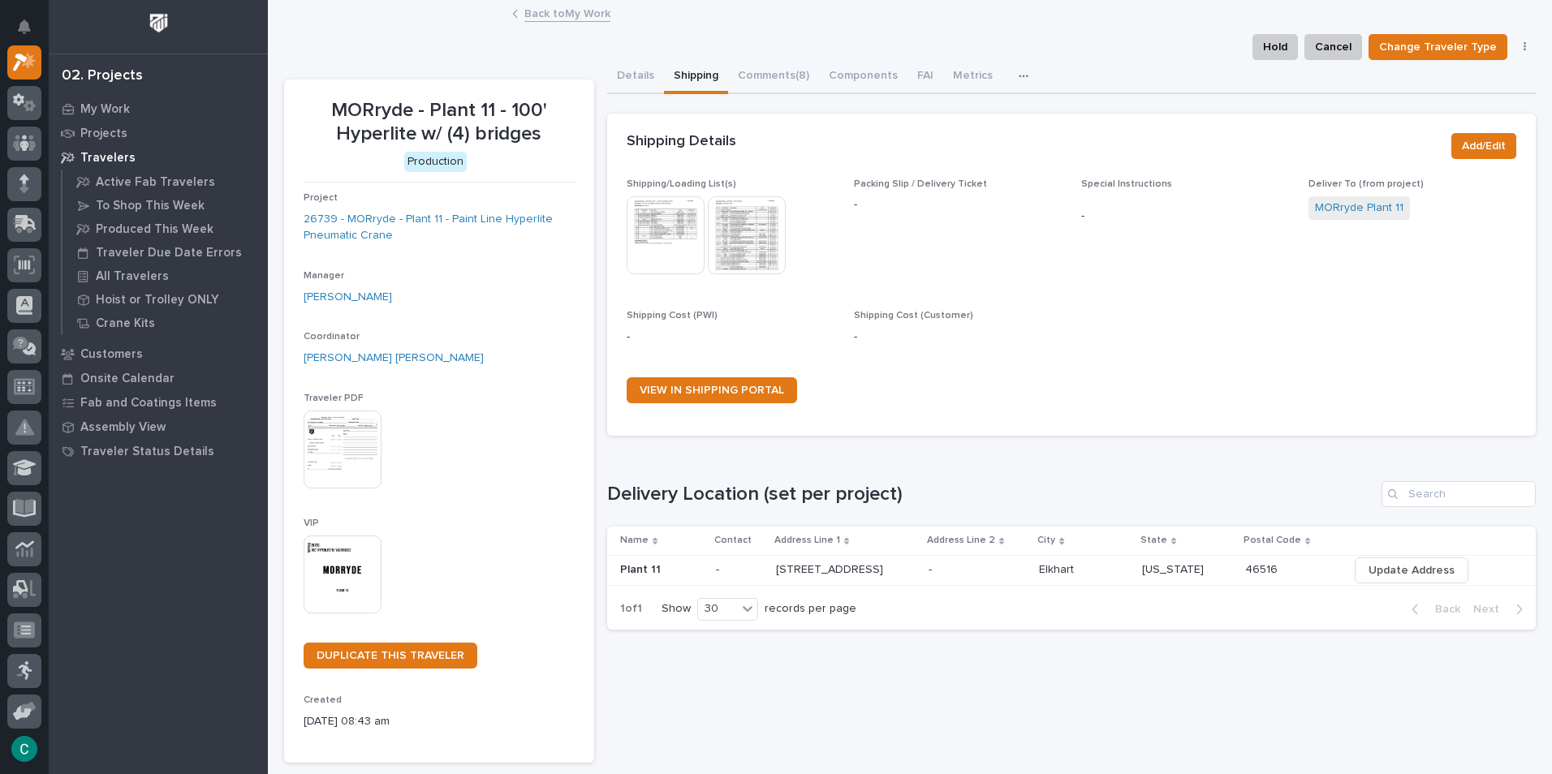
click at [528, 19] on link "Back to My Work" at bounding box center [567, 12] width 86 height 19
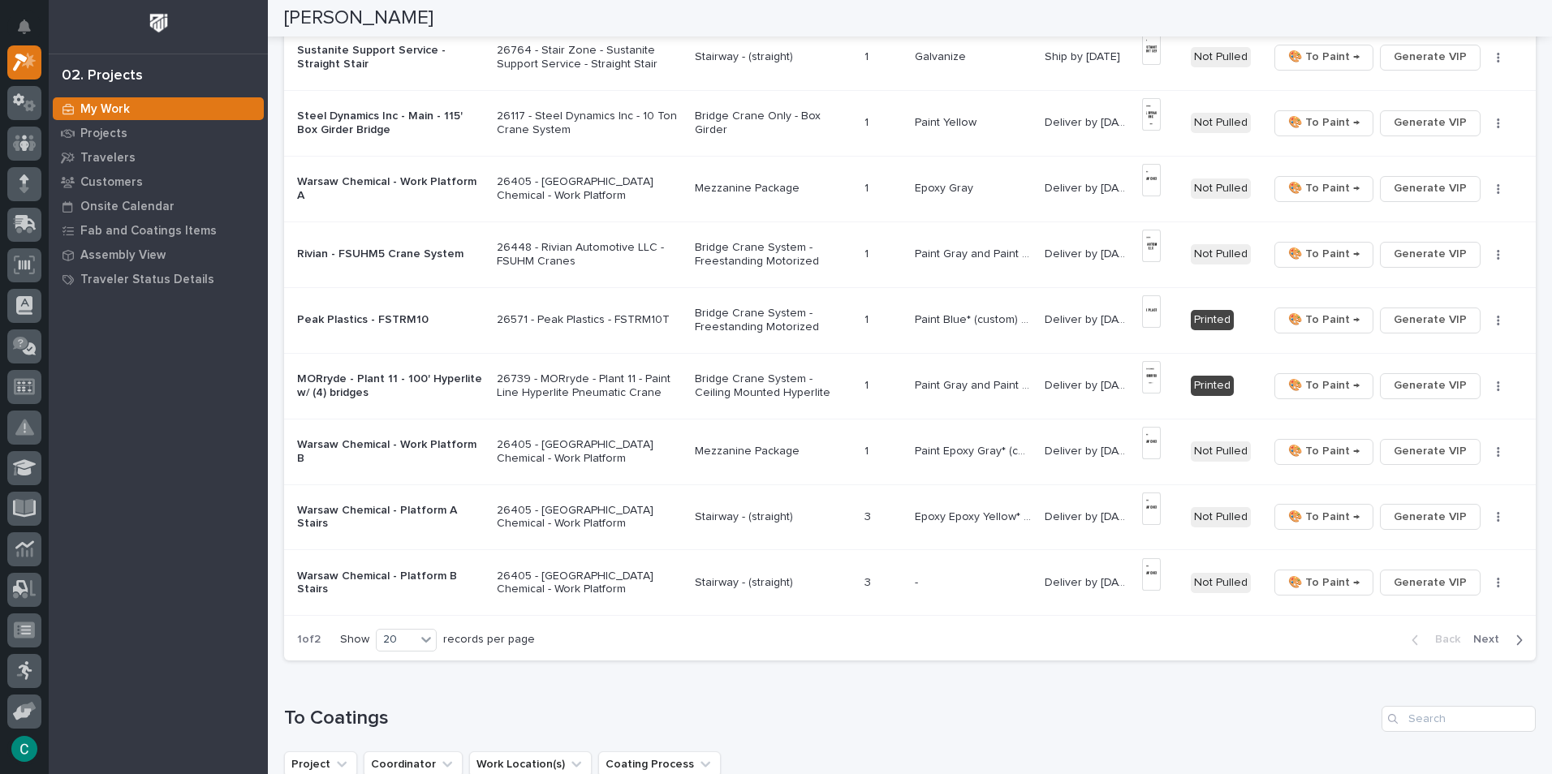
scroll to position [974, 0]
click at [719, 375] on p "Bridge Crane System - Ceiling Mounted Hyperlite" at bounding box center [773, 385] width 157 height 28
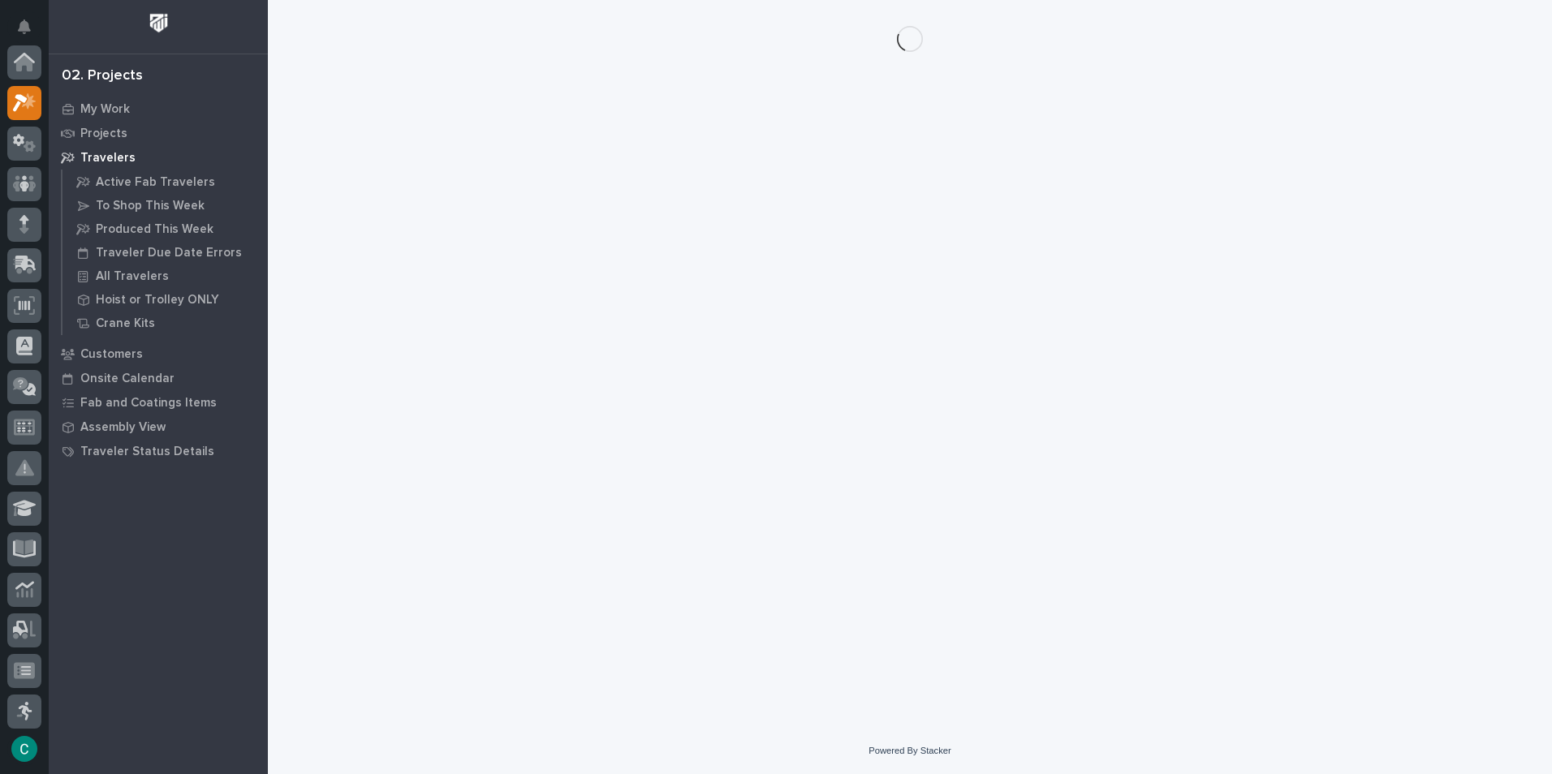
scroll to position [41, 0]
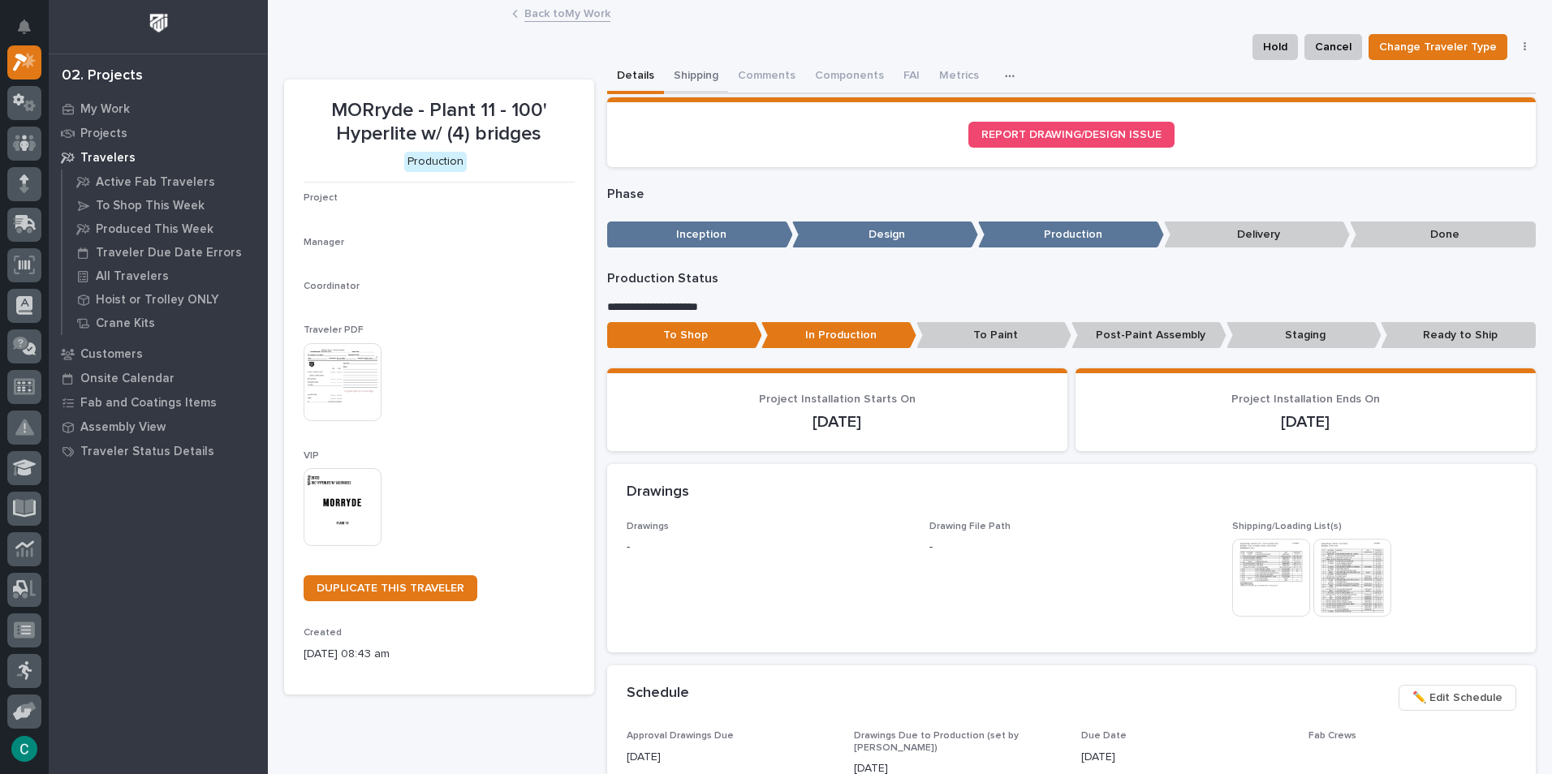
click at [691, 76] on button "Shipping" at bounding box center [696, 77] width 64 height 34
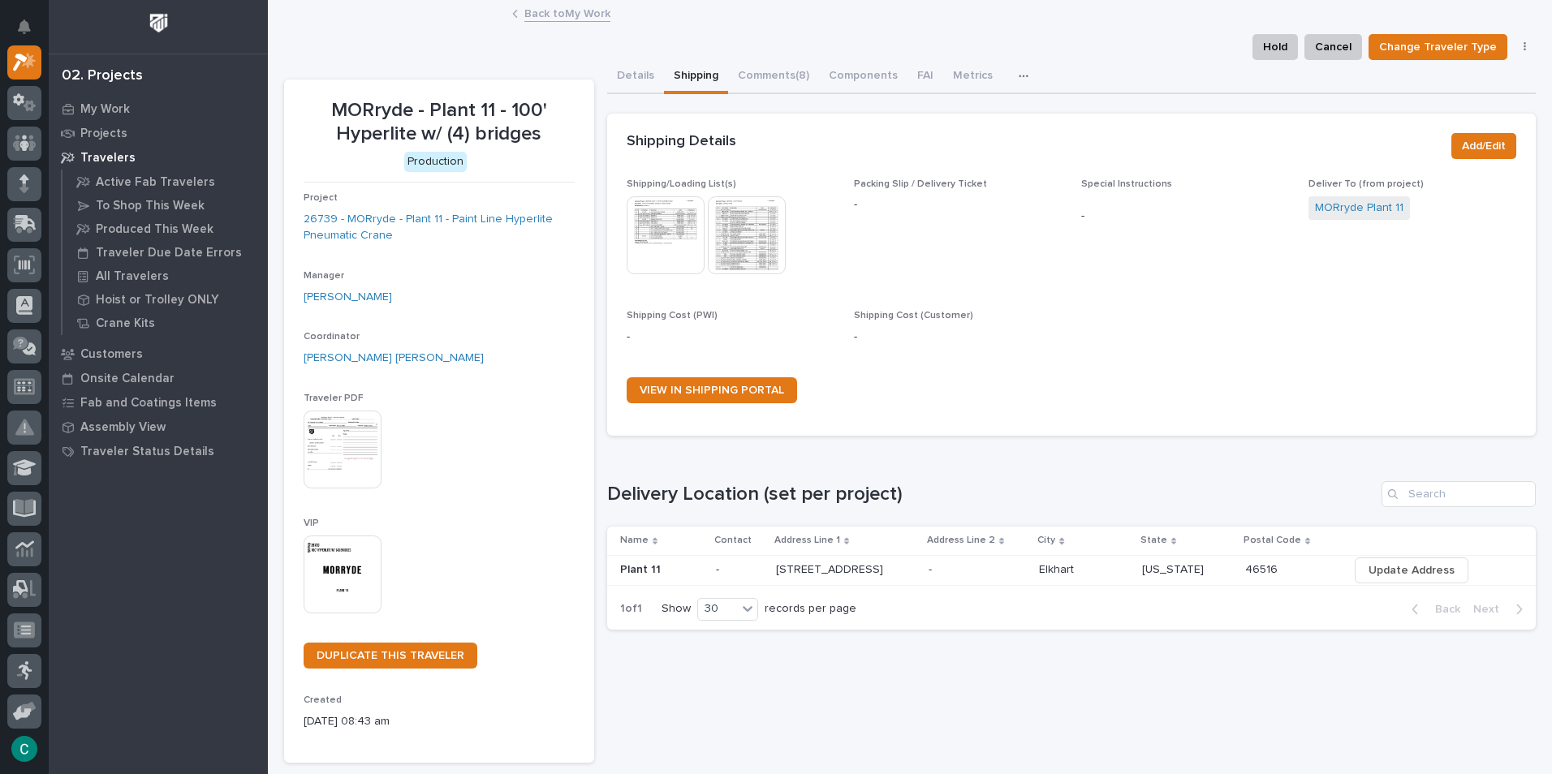
click at [650, 233] on img at bounding box center [665, 235] width 78 height 78
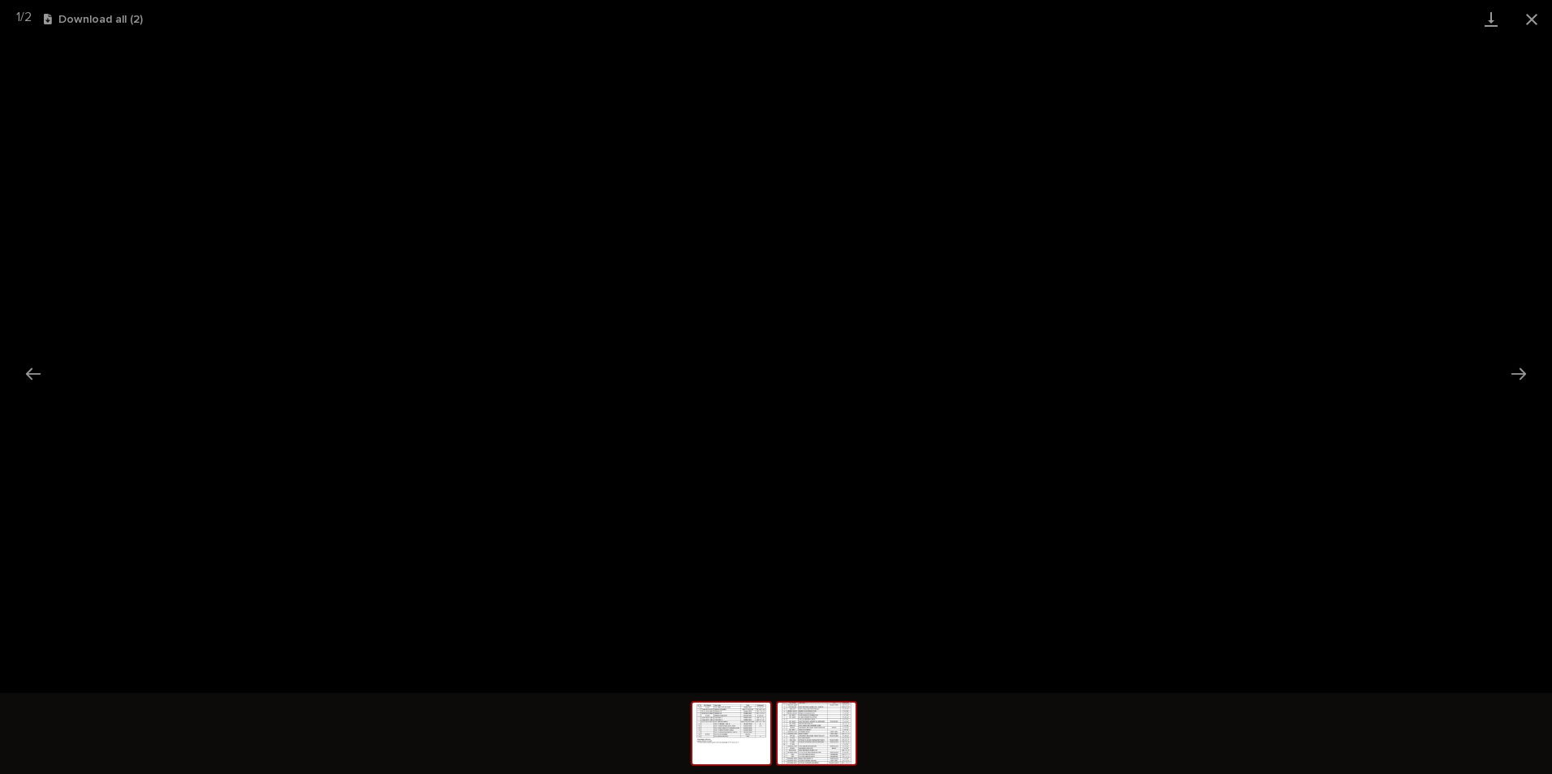
click at [818, 749] on img at bounding box center [816, 734] width 78 height 62
click at [1540, 13] on button "Close gallery" at bounding box center [1531, 19] width 41 height 38
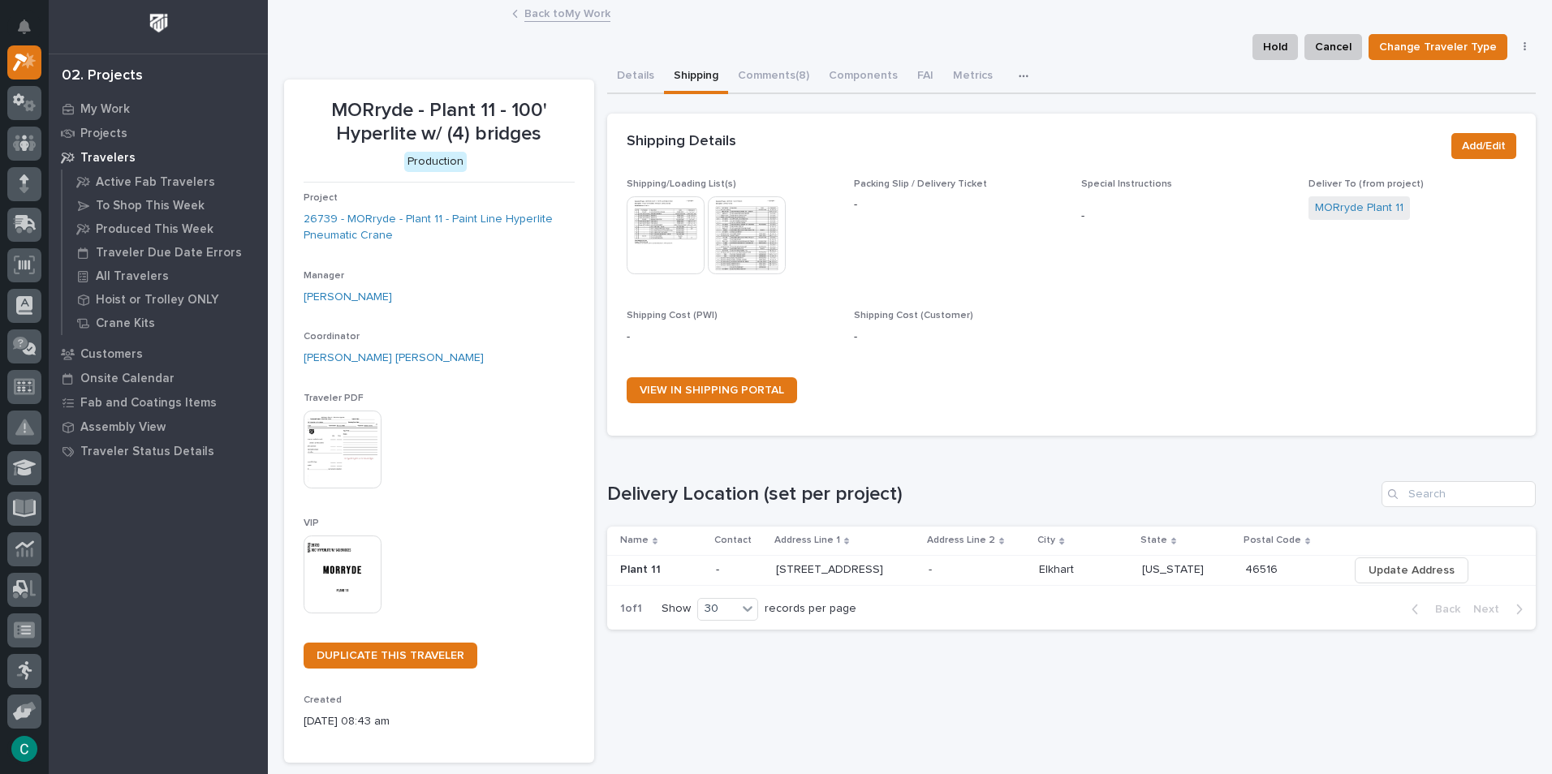
click at [551, 6] on link "Back to My Work" at bounding box center [567, 12] width 86 height 19
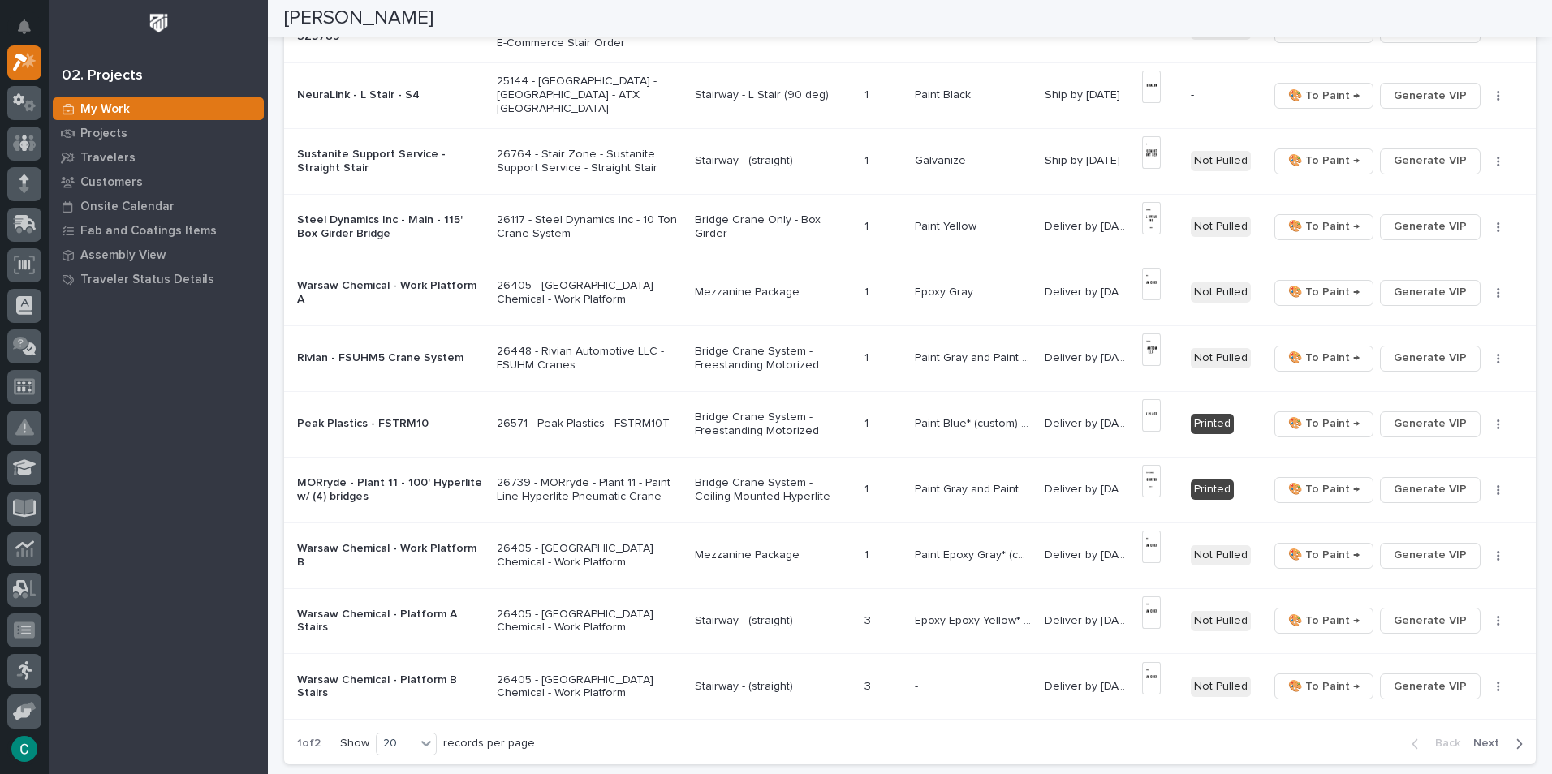
scroll to position [893, 0]
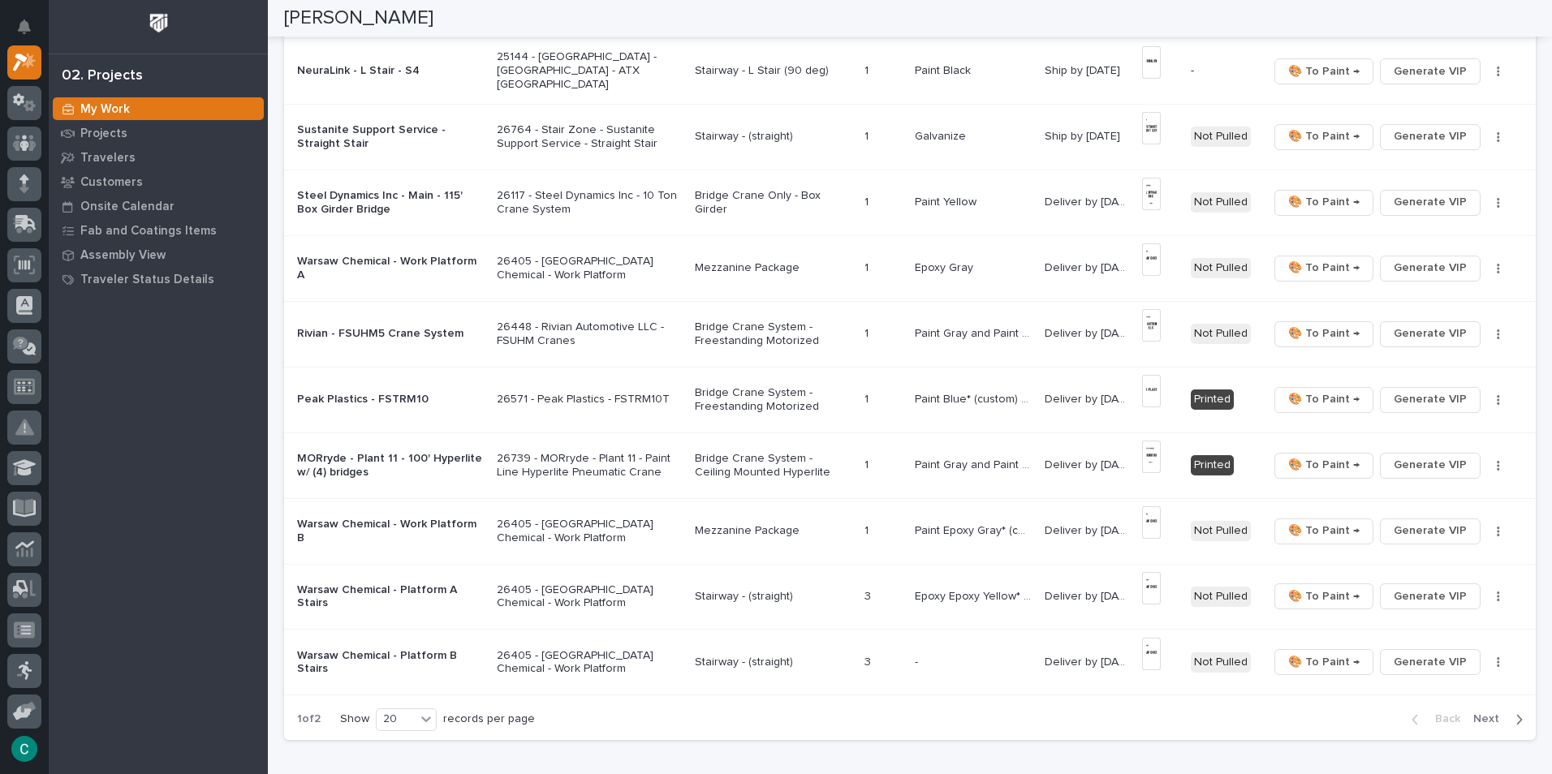
click at [876, 467] on p at bounding box center [882, 465] width 37 height 14
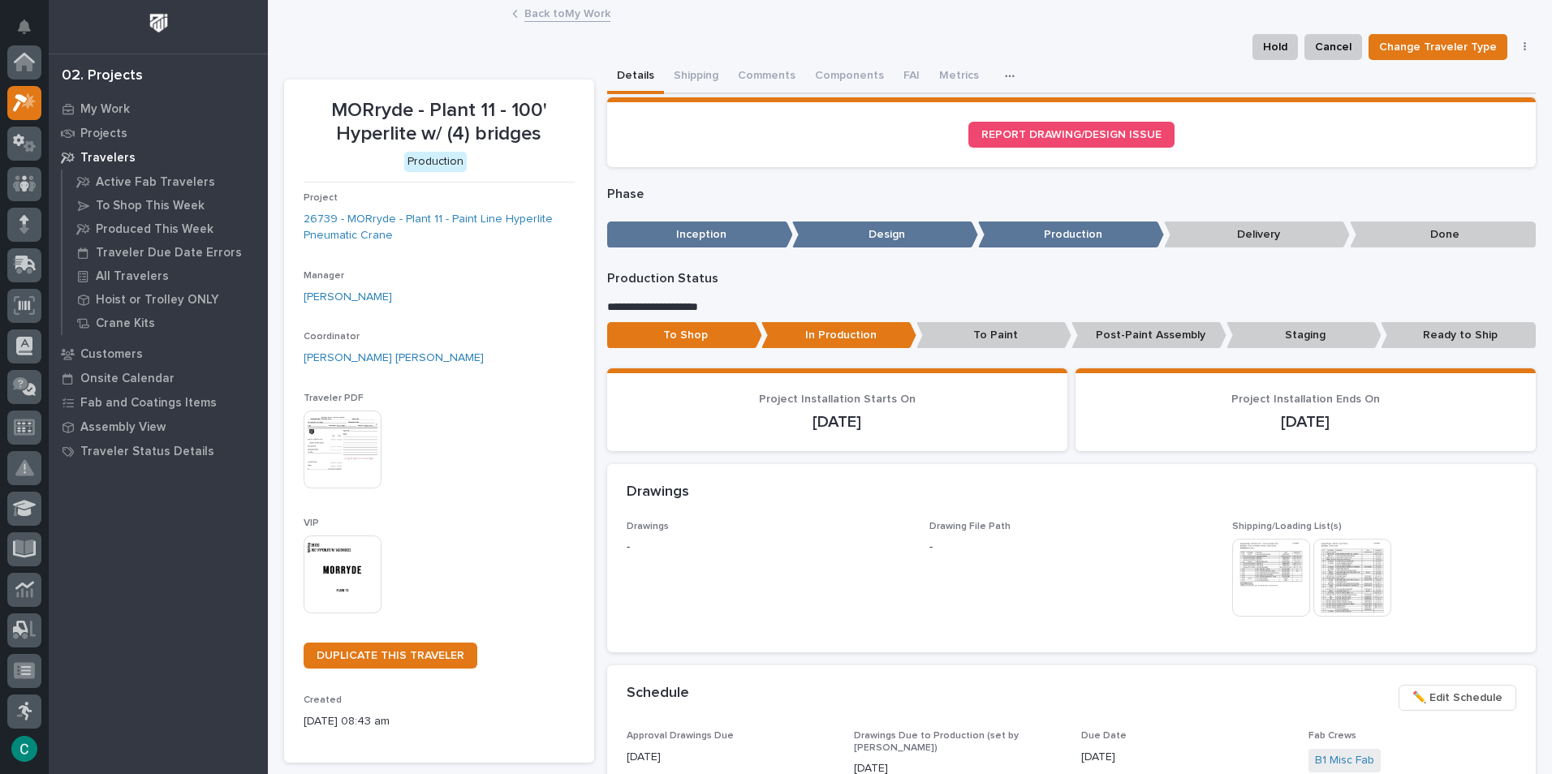
scroll to position [41, 0]
click at [676, 71] on button "Shipping" at bounding box center [696, 77] width 64 height 34
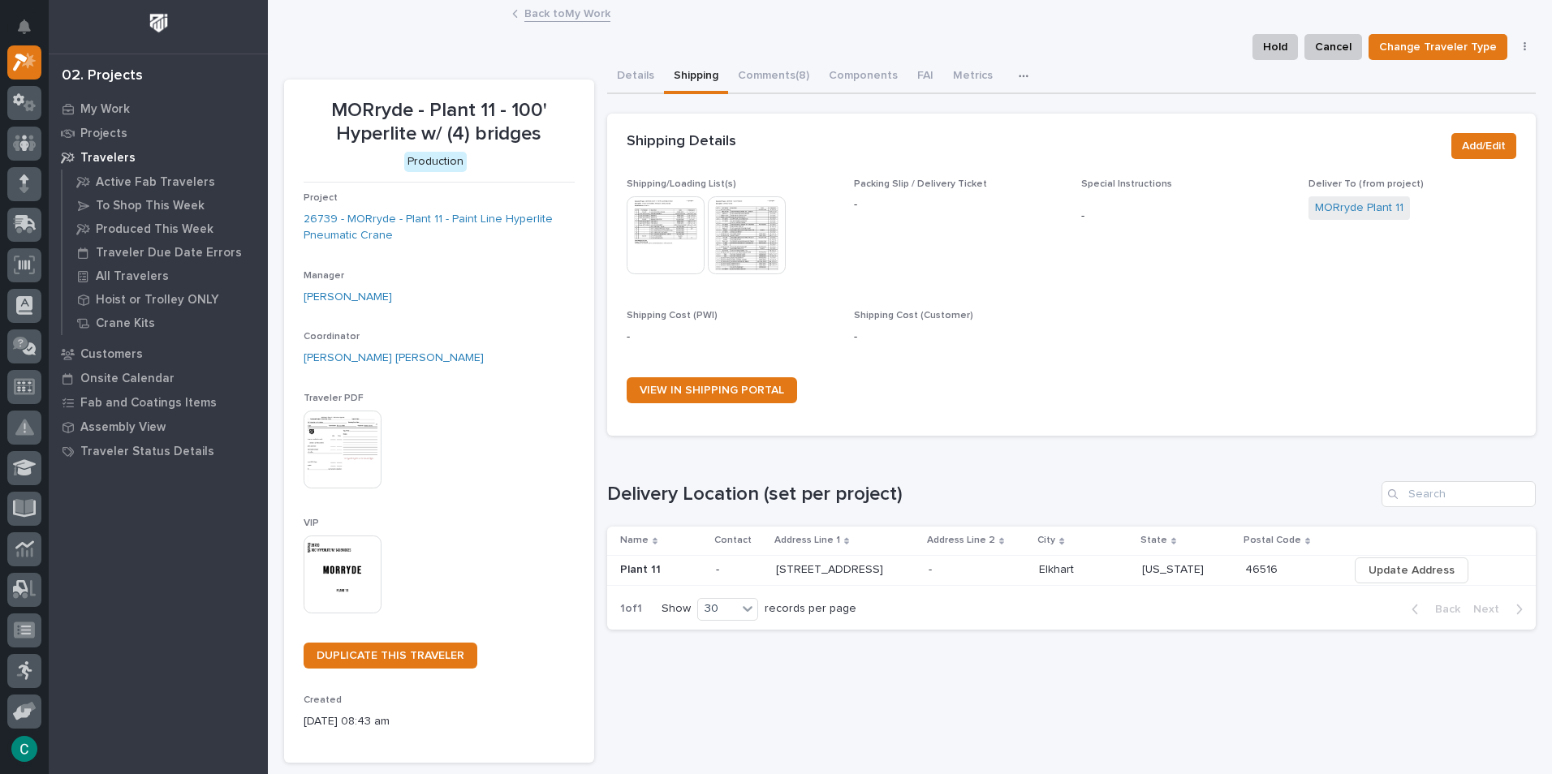
click at [678, 222] on img at bounding box center [665, 235] width 78 height 78
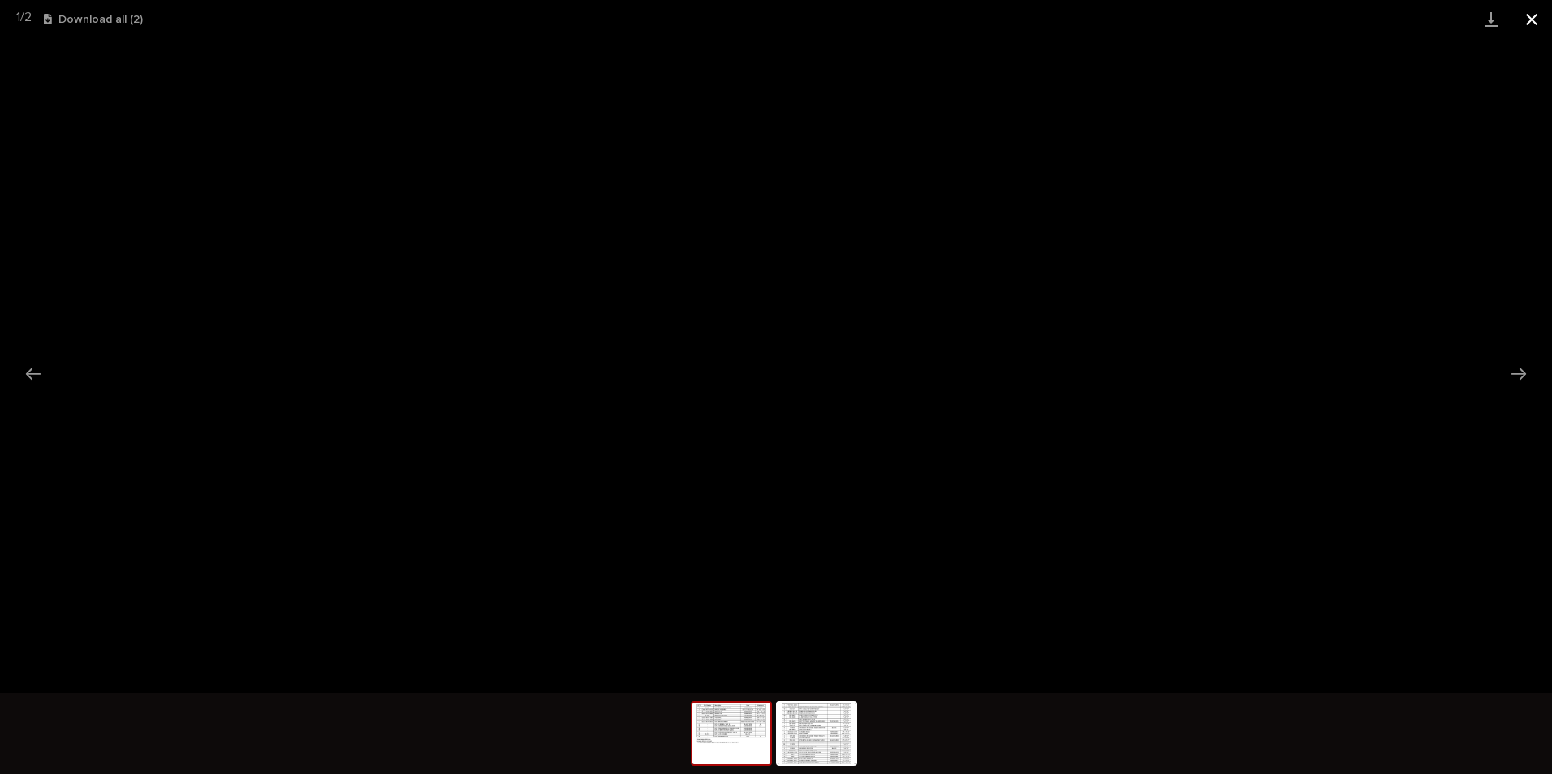
click at [1530, 20] on button "Close gallery" at bounding box center [1531, 19] width 41 height 38
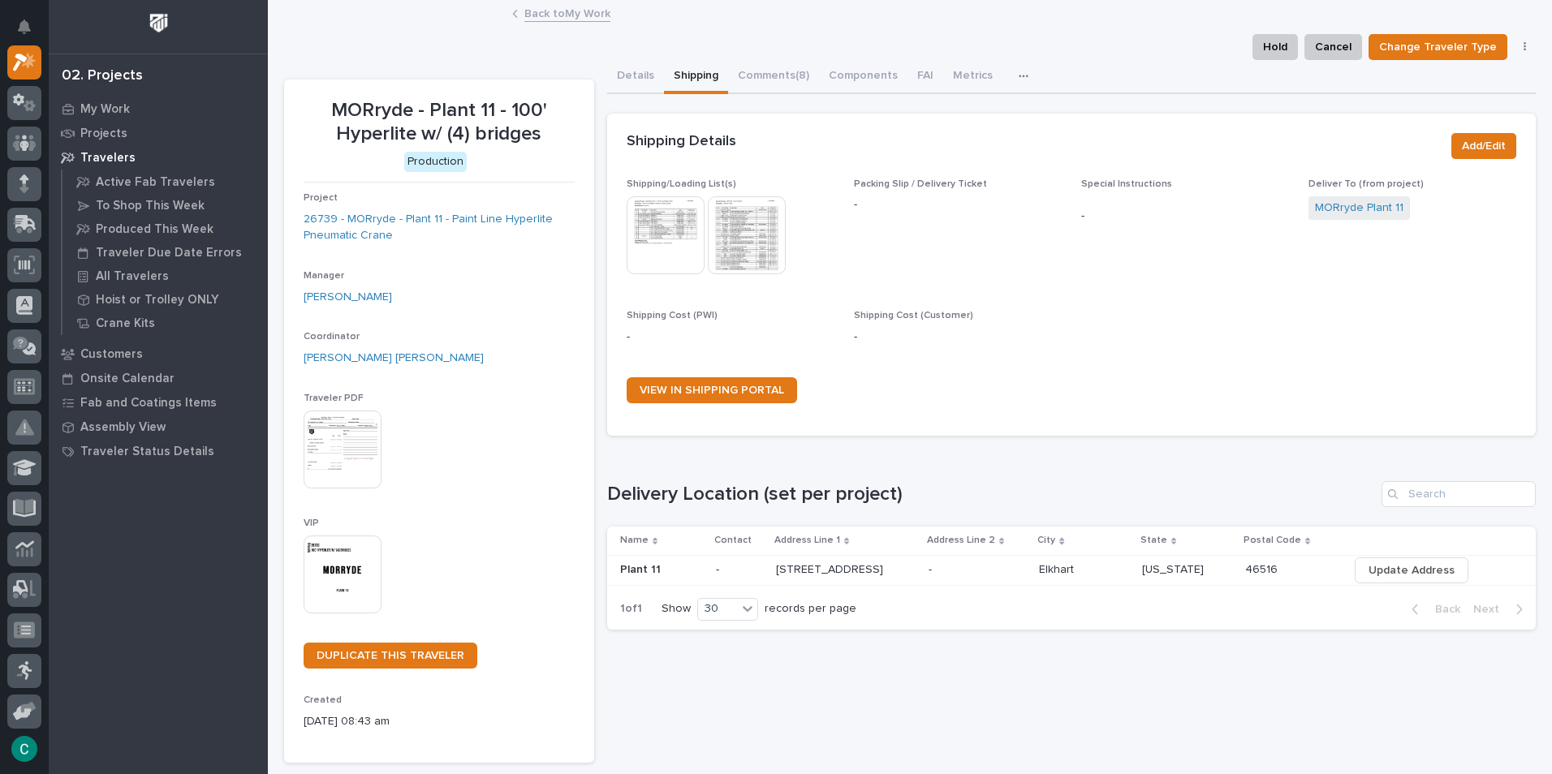
click at [668, 234] on img at bounding box center [665, 235] width 78 height 78
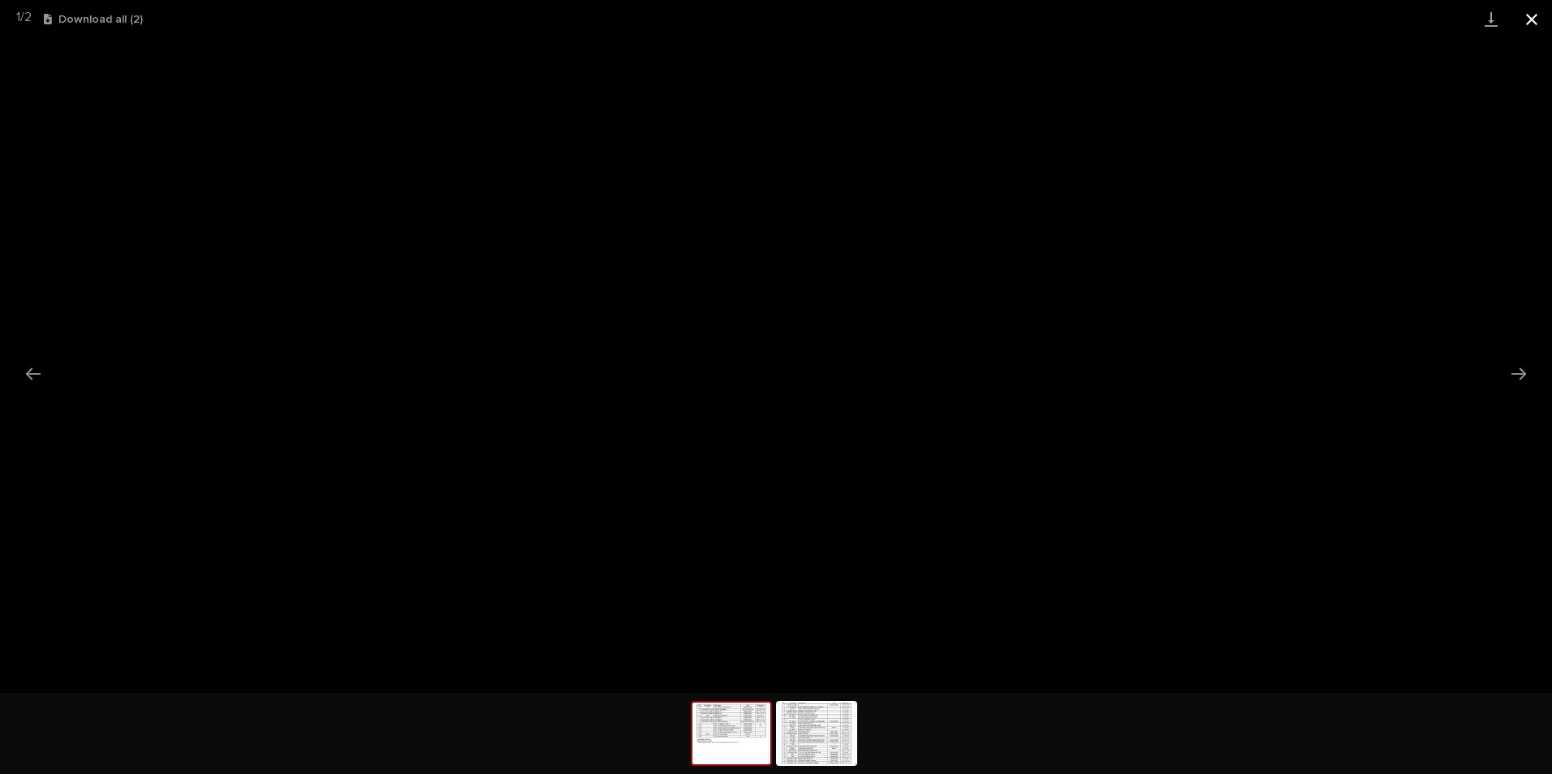
click at [1525, 18] on button "Close gallery" at bounding box center [1531, 19] width 41 height 38
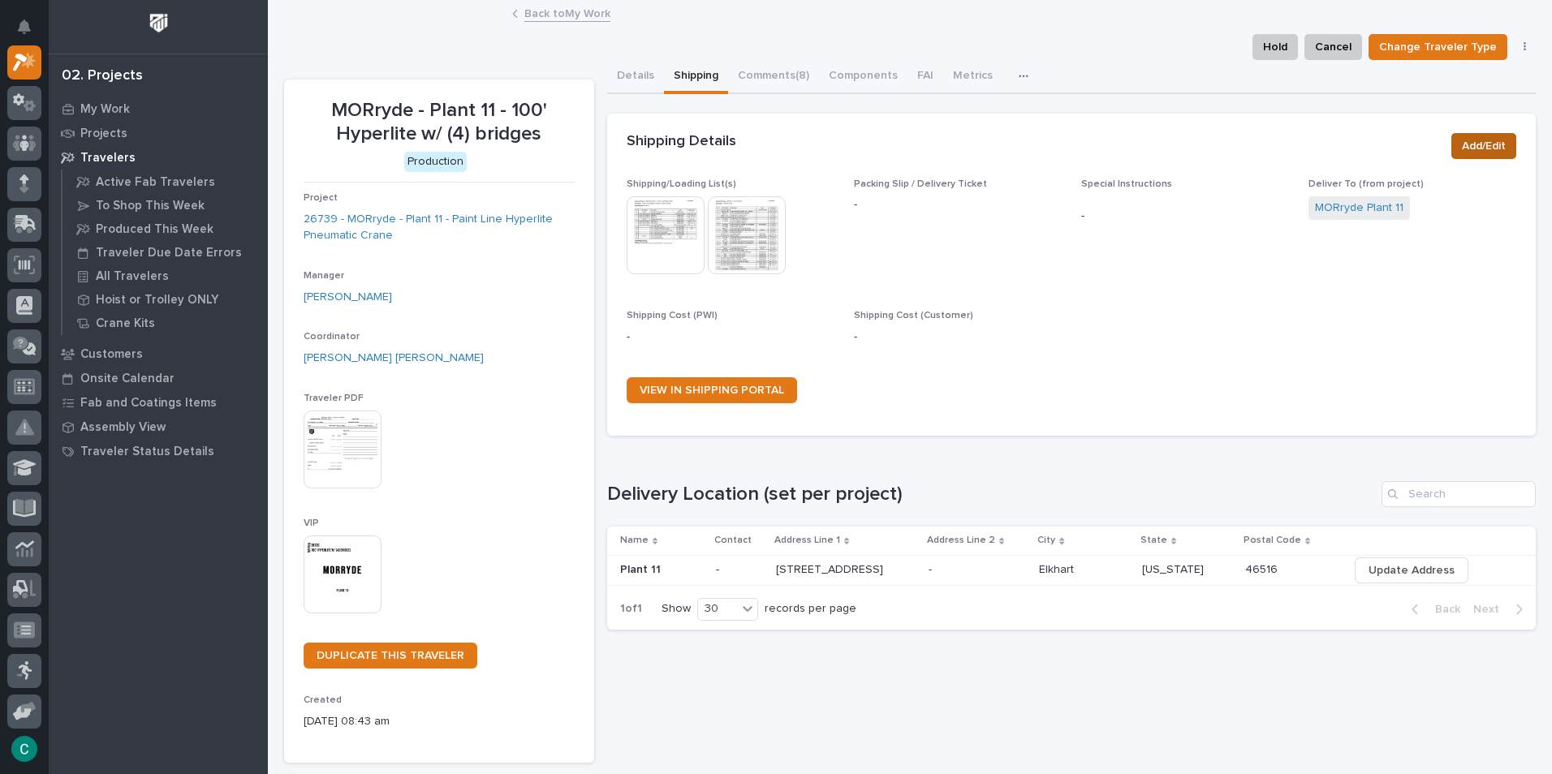
click at [1462, 142] on span "Add/Edit" at bounding box center [1484, 145] width 44 height 19
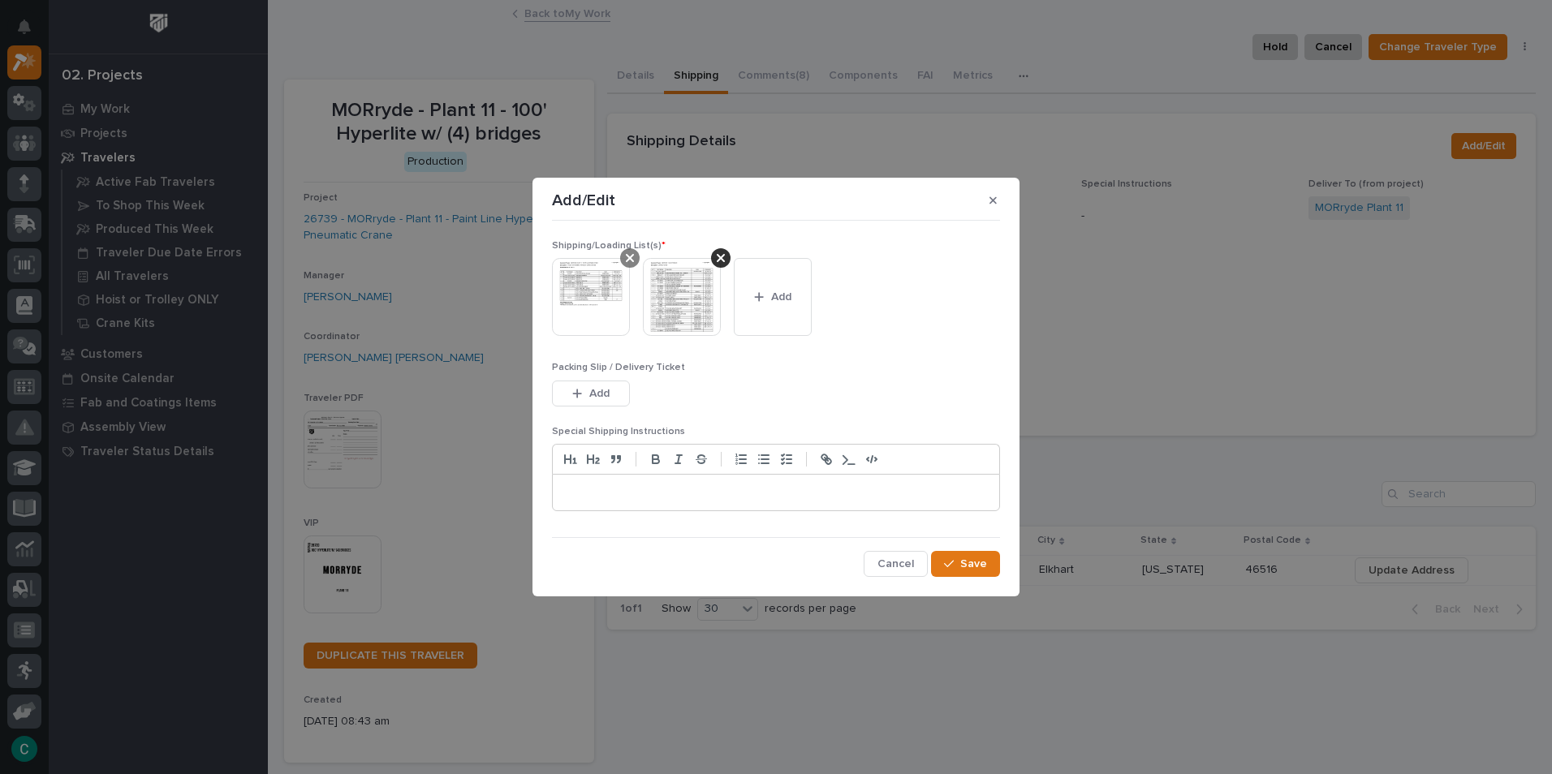
click at [622, 257] on div at bounding box center [629, 257] width 19 height 19
click at [975, 562] on span "Save" at bounding box center [973, 564] width 27 height 15
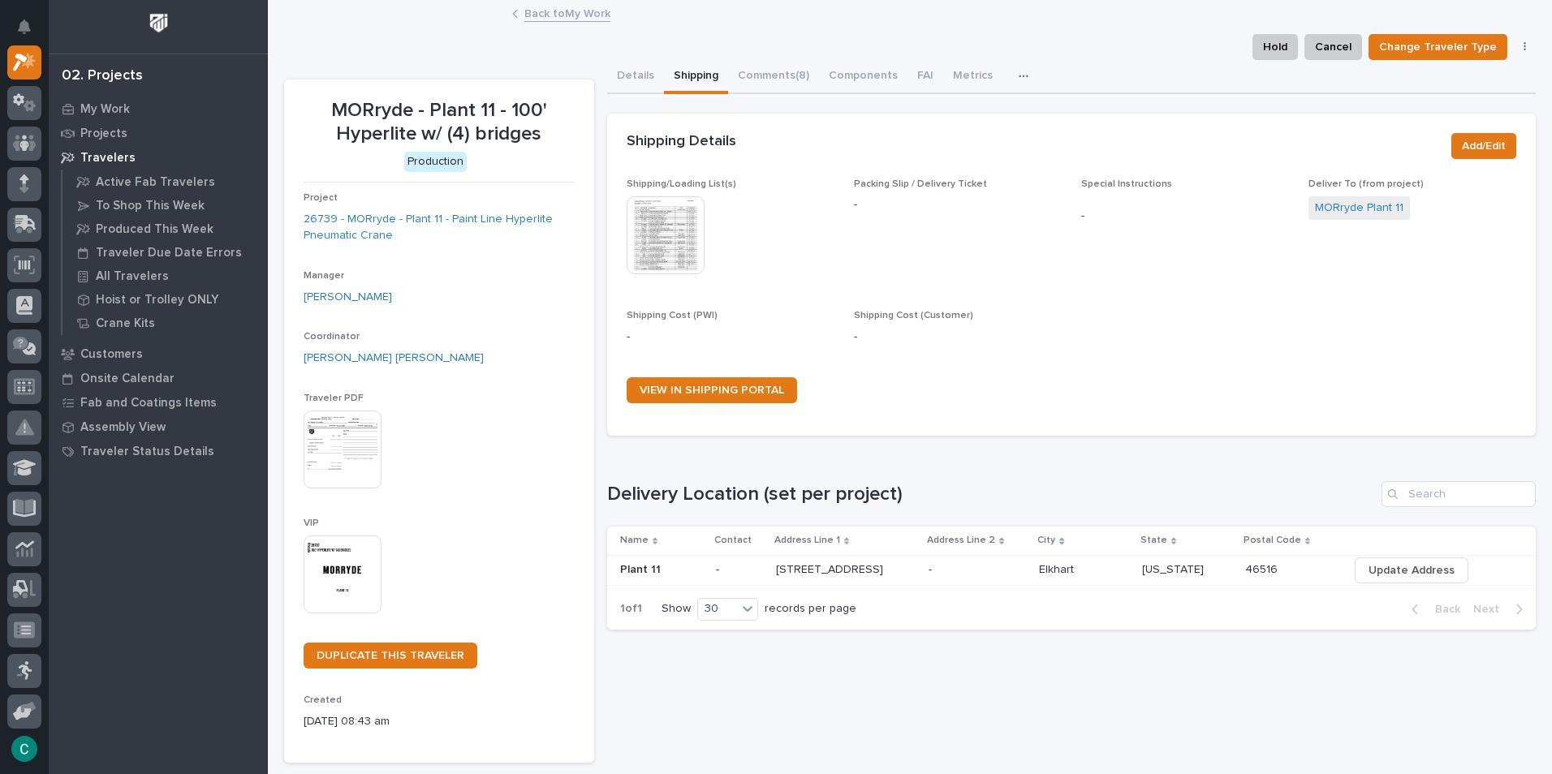
click at [592, 18] on link "Back to My Work" at bounding box center [567, 12] width 86 height 19
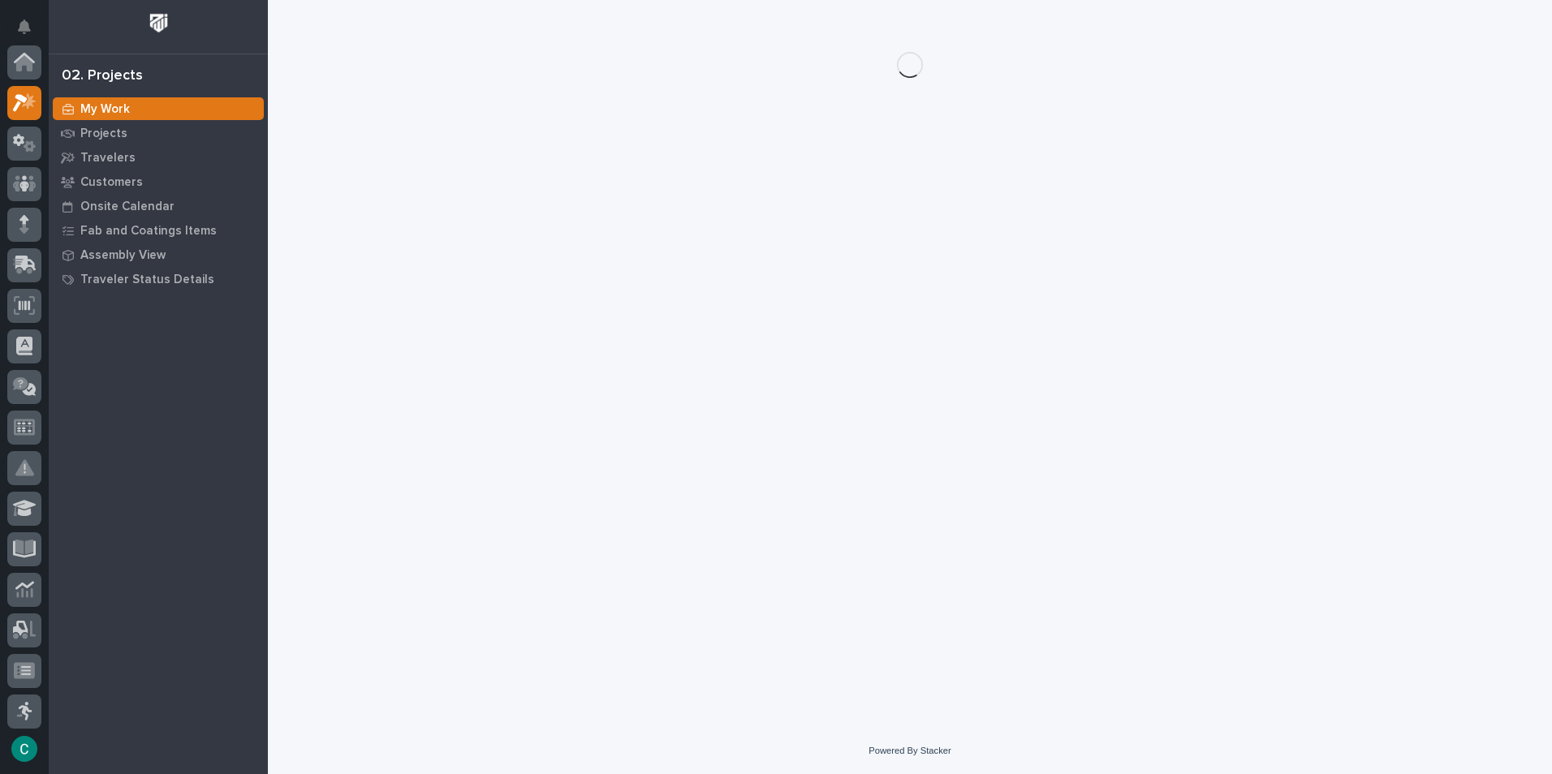
scroll to position [41, 0]
